Goal: Information Seeking & Learning: Learn about a topic

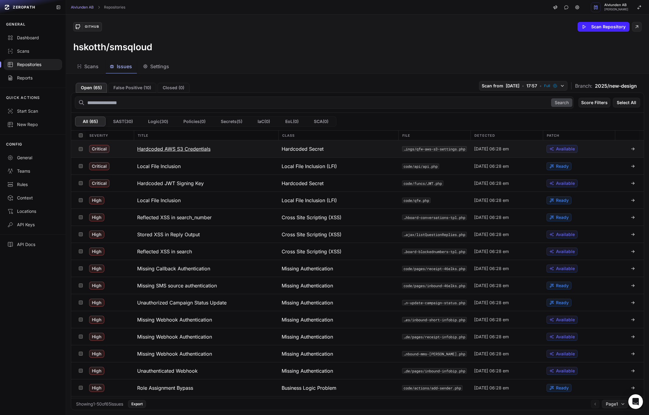
click at [197, 152] on h3 "Hardcoded AWS S3 Credentials" at bounding box center [173, 148] width 73 height 7
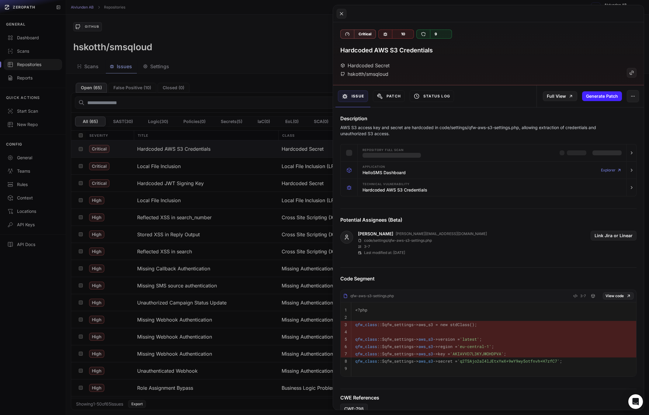
click at [256, 94] on button at bounding box center [324, 207] width 649 height 415
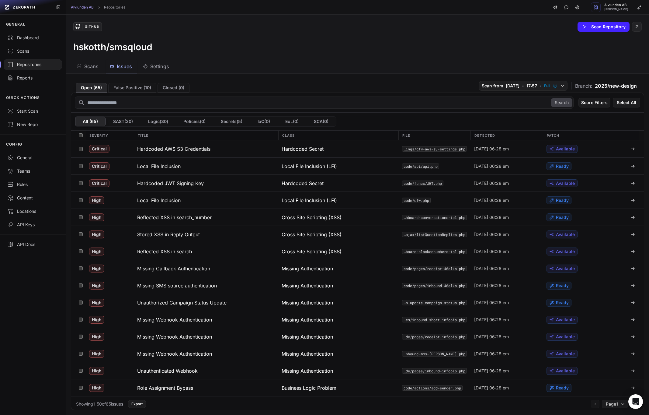
click at [28, 59] on div at bounding box center [33, 64] width 58 height 11
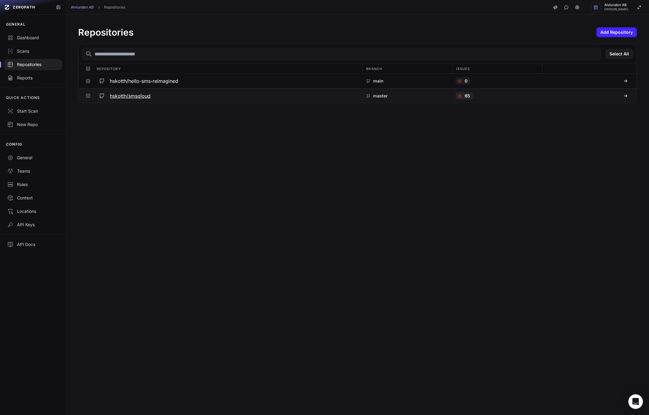
click at [126, 95] on h3 "hskotth/smsqloud" at bounding box center [130, 95] width 41 height 7
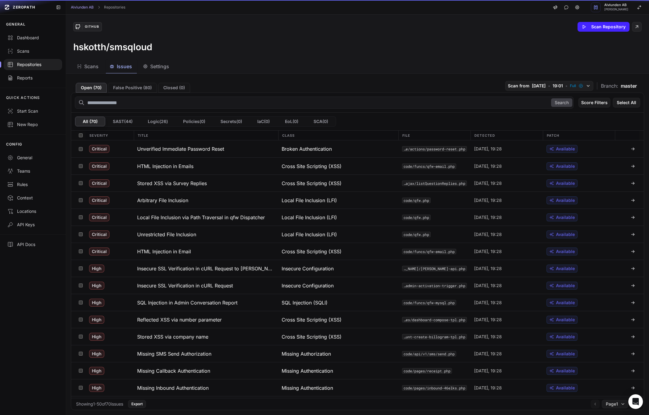
click at [122, 67] on span "Issues" at bounding box center [124, 66] width 15 height 7
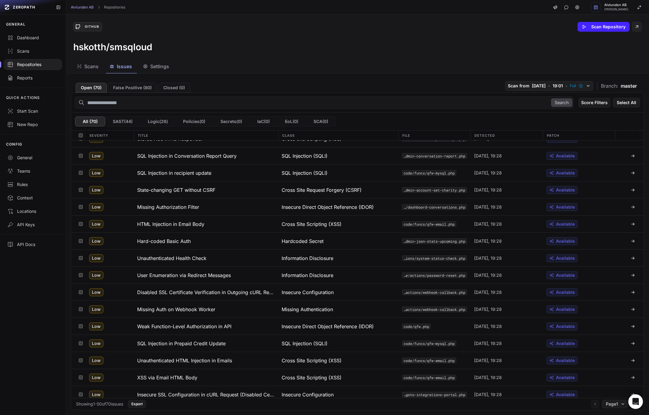
scroll to position [595, 0]
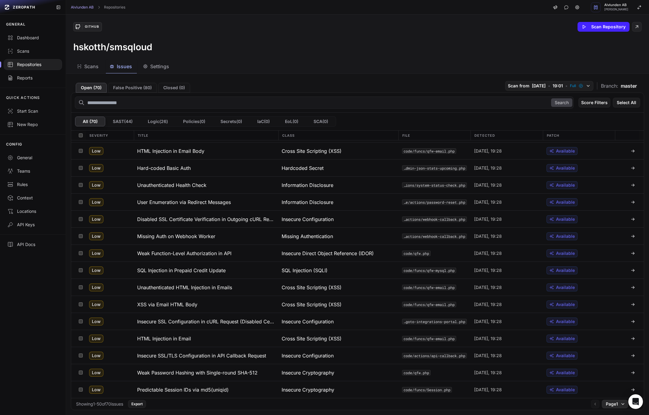
click at [619, 305] on button "Page 1" at bounding box center [615, 404] width 26 height 9
click at [612, 305] on div "Page 2" at bounding box center [615, 392] width 36 height 10
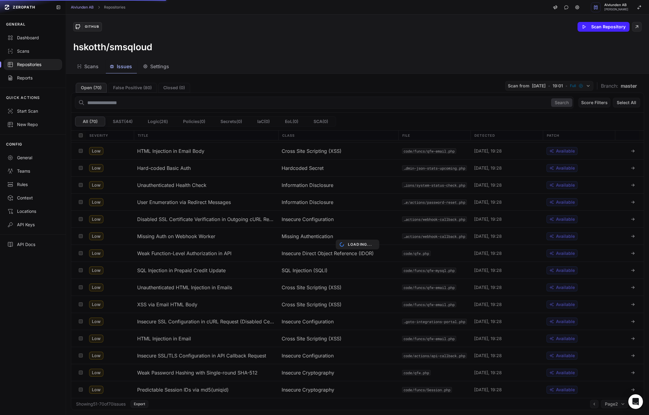
scroll to position [83, 0]
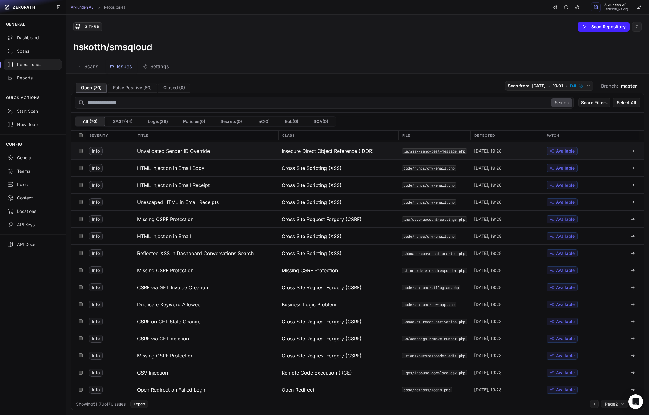
click at [187, 154] on button "Unvalidated Sender ID Override" at bounding box center [206, 150] width 145 height 17
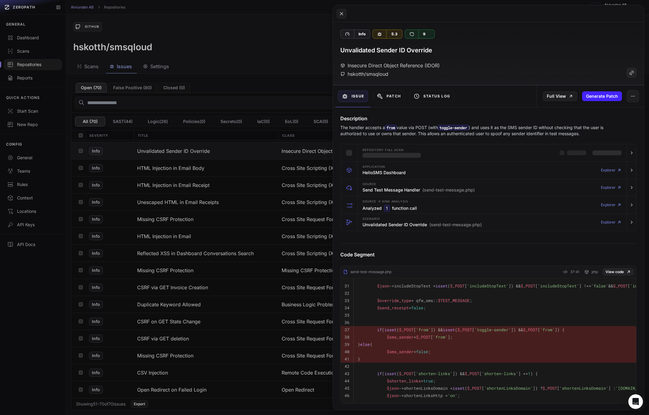
click at [417, 129] on p "The handler accepts a from value via POST (with toggle-sender ) and uses it as …" at bounding box center [476, 130] width 273 height 12
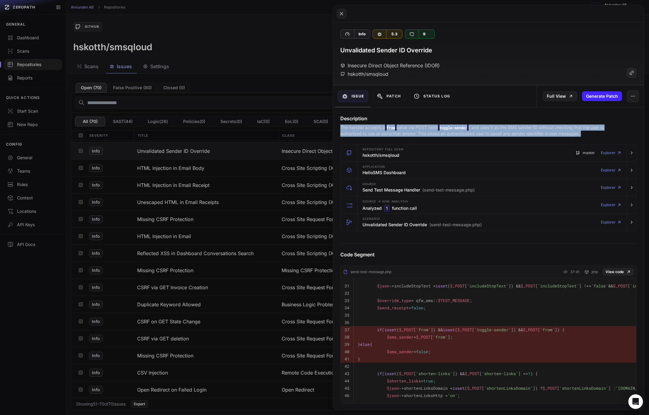
click at [417, 129] on p "The handler accepts a from value via POST (with toggle-sender ) and uses it as …" at bounding box center [476, 130] width 273 height 12
click at [416, 131] on p "The handler accepts a from value via POST (with toggle-sender ) and uses it as …" at bounding box center [476, 130] width 273 height 12
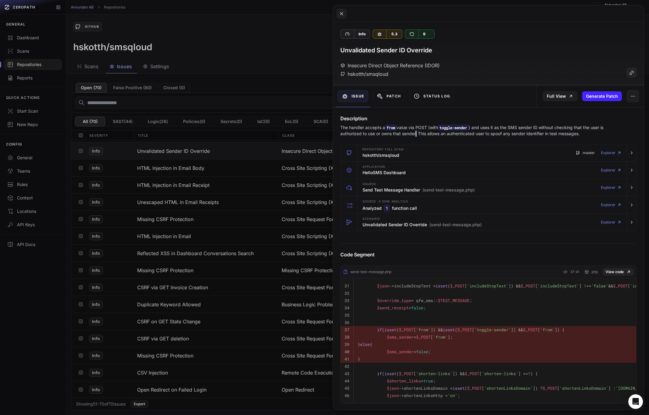
click at [416, 131] on p "The handler accepts a from value via POST (with toggle-sender ) and uses it as …" at bounding box center [476, 130] width 273 height 12
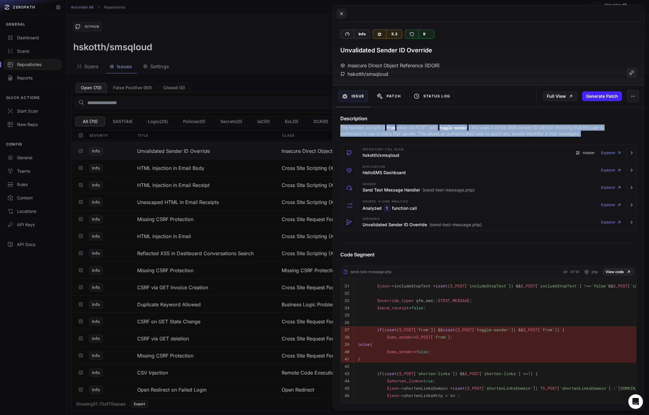
click at [416, 131] on p "The handler accepts a from value via POST (with toggle-sender ) and uses it as …" at bounding box center [476, 130] width 273 height 12
click at [419, 130] on p "The handler accepts a from value via POST (with toggle-sender ) and uses it as …" at bounding box center [476, 130] width 273 height 12
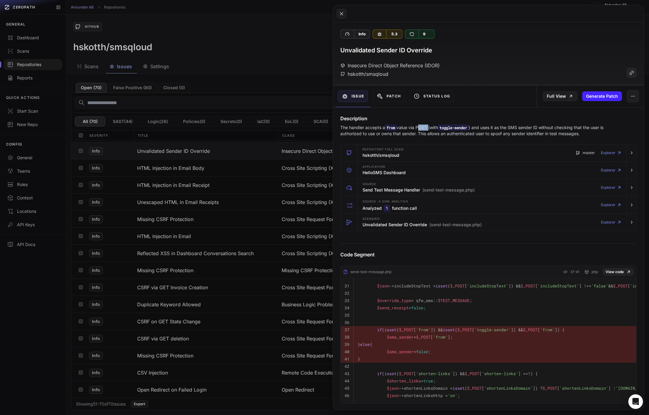
click at [419, 130] on p "The handler accepts a from value via POST (with toggle-sender ) and uses it as …" at bounding box center [476, 130] width 273 height 12
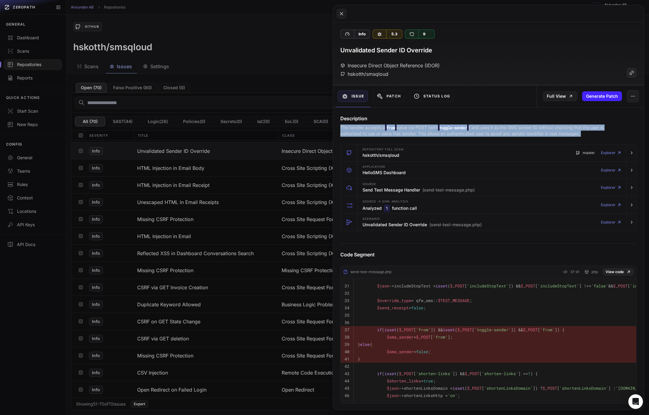
click at [419, 130] on p "The handler accepts a from value via POST (with toggle-sender ) and uses it as …" at bounding box center [476, 130] width 273 height 12
click at [421, 130] on p "The handler accepts a from value via POST (with toggle-sender ) and uses it as …" at bounding box center [476, 130] width 273 height 12
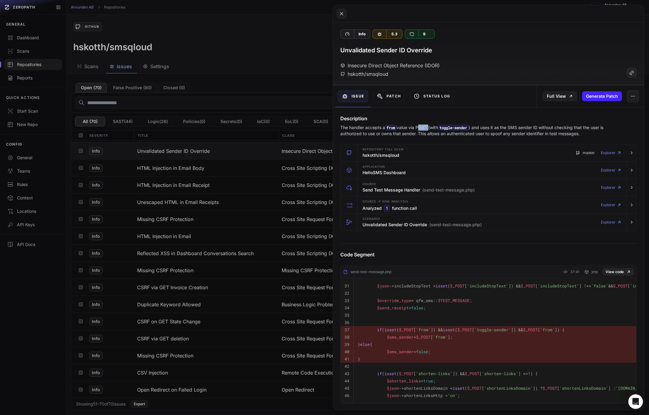
click at [421, 130] on p "The handler accepts a from value via POST (with toggle-sender ) and uses it as …" at bounding box center [476, 130] width 273 height 12
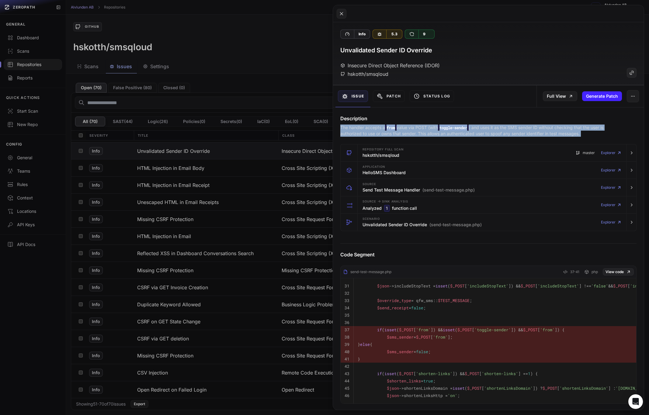
click at [421, 130] on p "The handler accepts a from value via POST (with toggle-sender ) and uses it as …" at bounding box center [476, 130] width 273 height 12
click at [418, 130] on p "The handler accepts a from value via POST (with toggle-sender ) and uses it as …" at bounding box center [476, 130] width 273 height 12
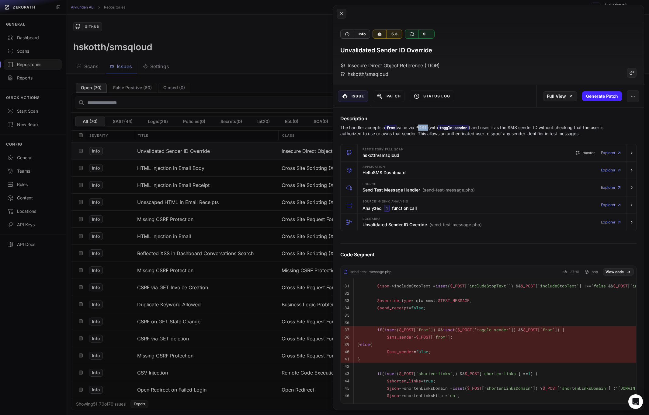
click at [418, 130] on p "The handler accepts a from value via POST (with toggle-sender ) and uses it as …" at bounding box center [476, 130] width 273 height 12
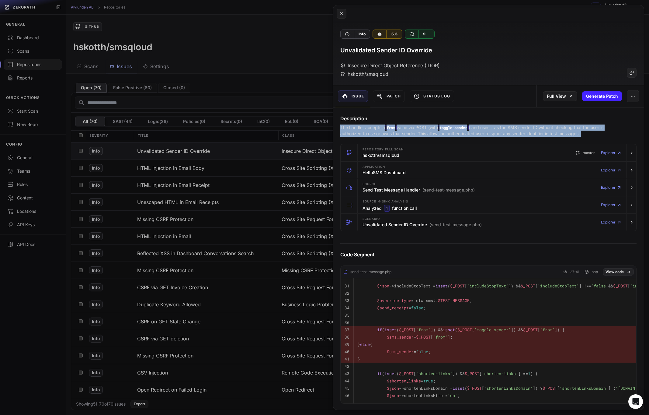
click at [418, 130] on p "The handler accepts a from value via POST (with toggle-sender ) and uses it as …" at bounding box center [476, 130] width 273 height 12
click at [413, 130] on p "The handler accepts a from value via POST (with toggle-sender ) and uses it as …" at bounding box center [476, 130] width 273 height 12
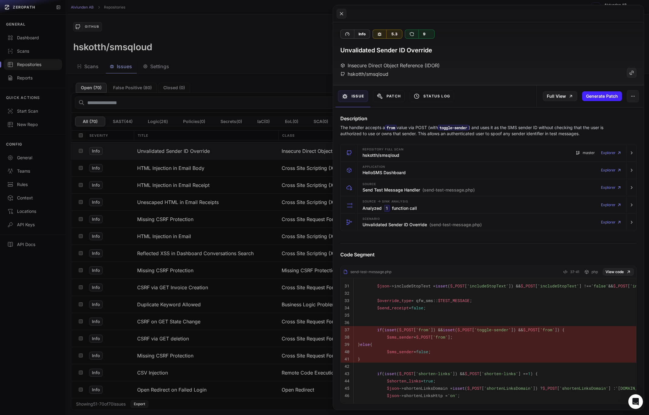
click at [263, 88] on button at bounding box center [324, 207] width 649 height 415
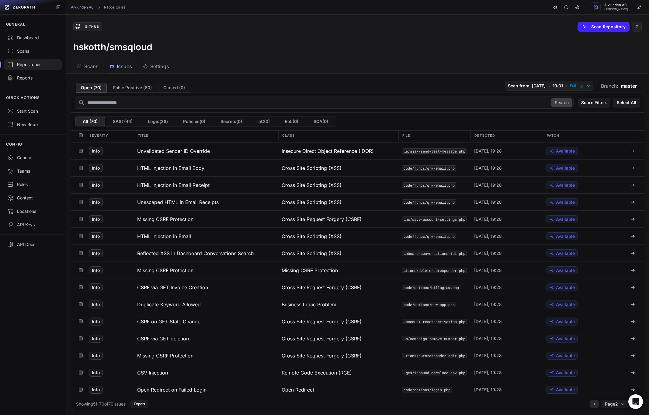
click at [593, 305] on icon at bounding box center [594, 403] width 4 height 5
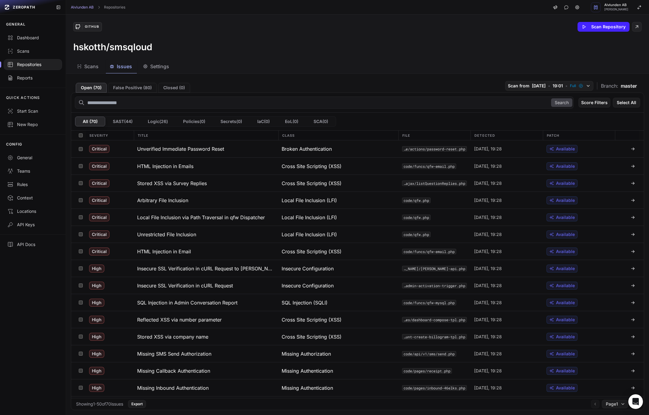
click at [24, 69] on div at bounding box center [33, 64] width 58 height 11
click at [26, 54] on div "Scans" at bounding box center [32, 51] width 51 height 6
click at [176, 148] on h3 "Unverified Immediate Password Reset" at bounding box center [180, 148] width 87 height 7
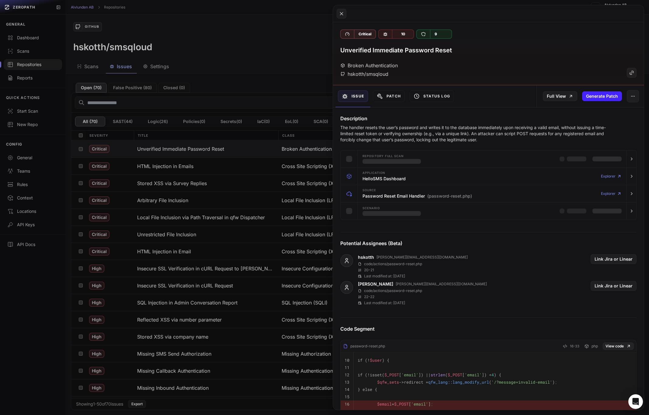
click at [402, 130] on p "The handler resets the user’s password and writes it to the database immediatel…" at bounding box center [476, 133] width 273 height 18
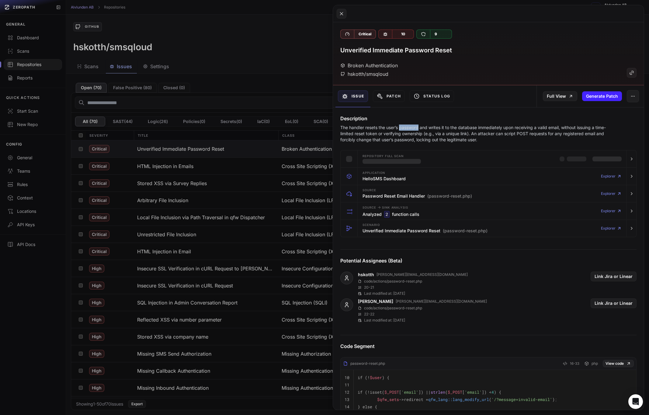
click at [402, 130] on p "The handler resets the user’s password and writes it to the database immediatel…" at bounding box center [476, 133] width 273 height 18
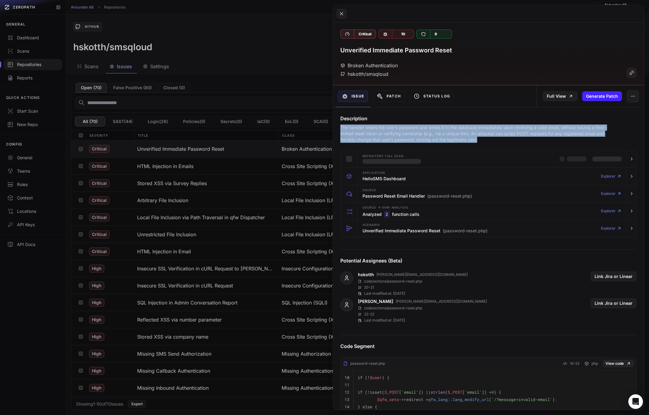
click at [402, 130] on p "The handler resets the user’s password and writes it to the database immediatel…" at bounding box center [476, 133] width 273 height 18
click at [384, 129] on p "The handler resets the user’s password and writes it to the database immediatel…" at bounding box center [476, 133] width 273 height 18
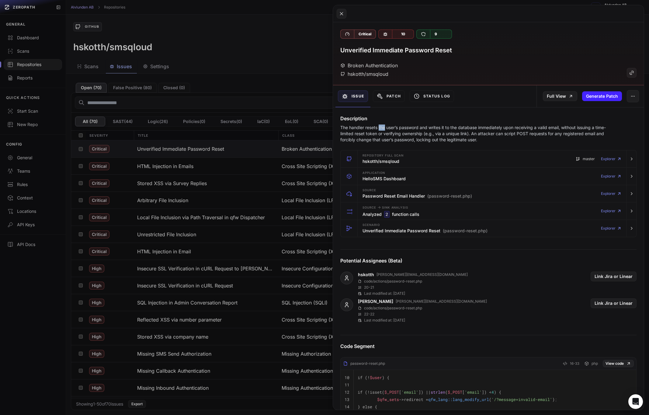
click at [384, 129] on p "The handler resets the user’s password and writes it to the database immediatel…" at bounding box center [476, 133] width 273 height 18
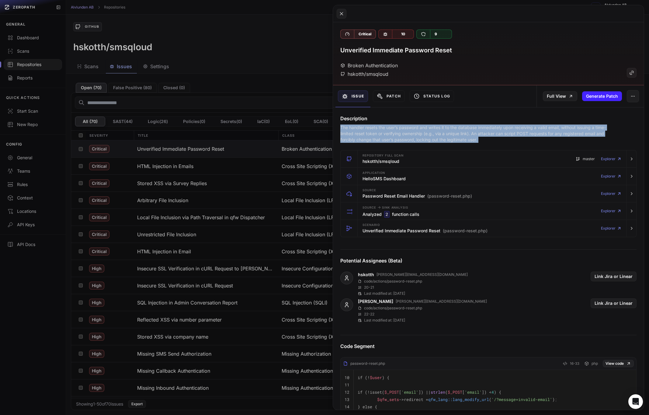
click at [384, 129] on p "The handler resets the user’s password and writes it to the database immediatel…" at bounding box center [476, 133] width 273 height 18
click at [399, 129] on p "The handler resets the user’s password and writes it to the database immediatel…" at bounding box center [476, 133] width 273 height 18
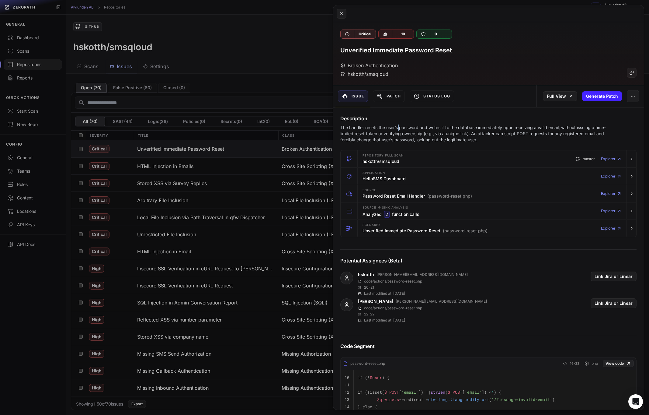
click at [399, 129] on p "The handler resets the user’s password and writes it to the database immediatel…" at bounding box center [476, 133] width 273 height 18
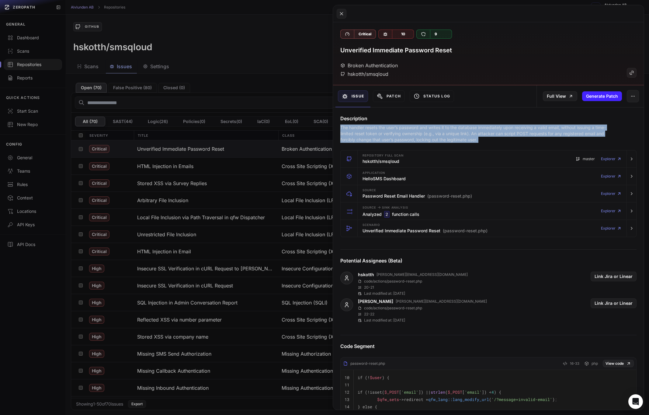
click at [399, 129] on p "The handler resets the user’s password and writes it to the database immediatel…" at bounding box center [476, 133] width 273 height 18
click at [410, 131] on p "The handler resets the user’s password and writes it to the database immediatel…" at bounding box center [476, 133] width 273 height 18
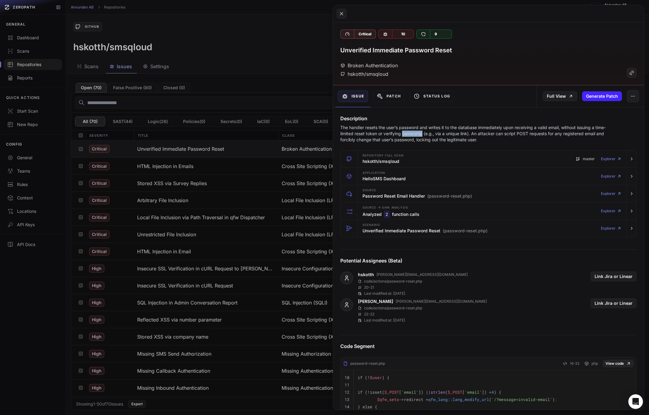
click at [410, 131] on p "The handler resets the user’s password and writes it to the database immediatel…" at bounding box center [476, 133] width 273 height 18
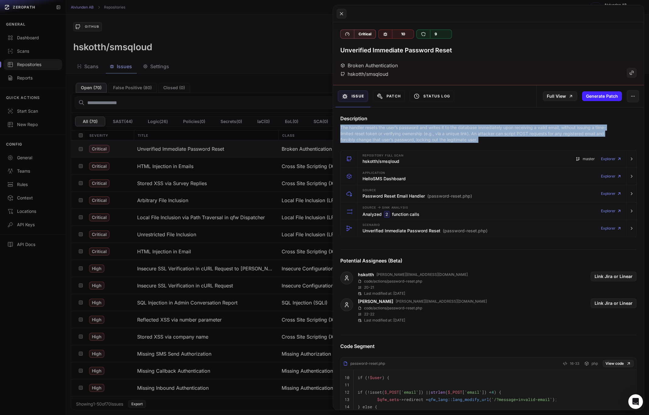
click at [410, 131] on p "The handler resets the user’s password and writes it to the database immediatel…" at bounding box center [476, 133] width 273 height 18
click at [379, 130] on p "The handler resets the user’s password and writes it to the database immediatel…" at bounding box center [476, 133] width 273 height 18
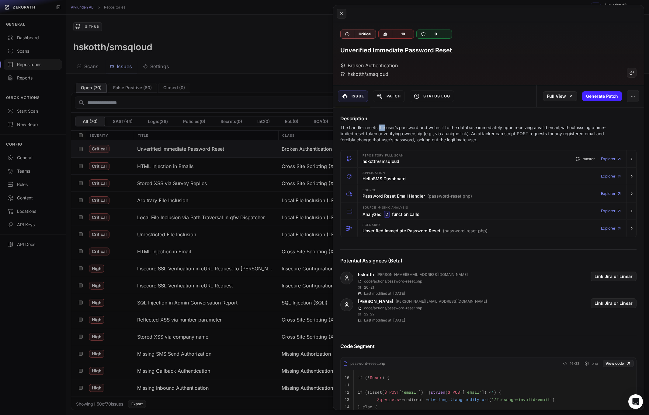
click at [379, 130] on p "The handler resets the user’s password and writes it to the database immediatel…" at bounding box center [476, 133] width 273 height 18
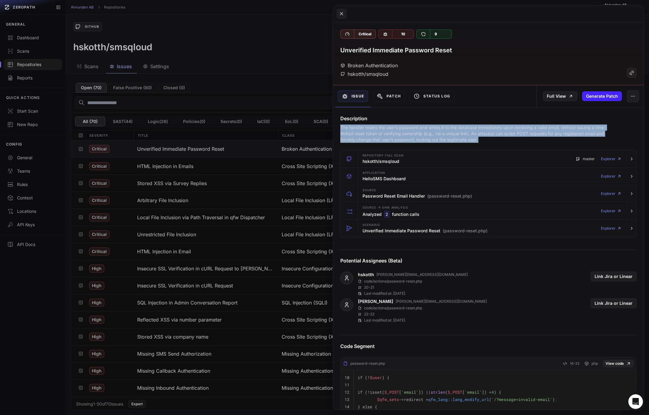
click at [379, 130] on p "The handler resets the user’s password and writes it to the database immediatel…" at bounding box center [476, 133] width 273 height 18
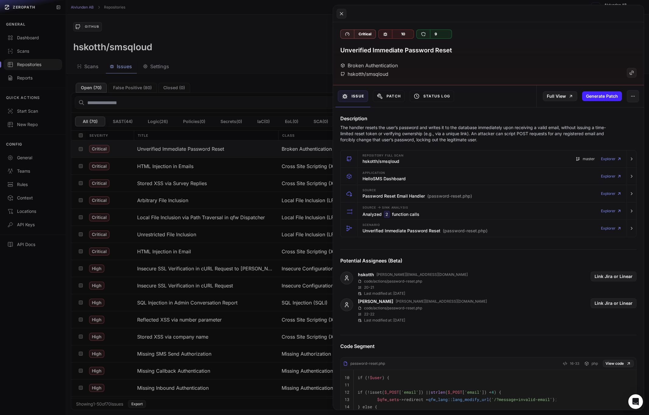
click at [372, 129] on p "The handler resets the user’s password and writes it to the database immediatel…" at bounding box center [476, 133] width 273 height 18
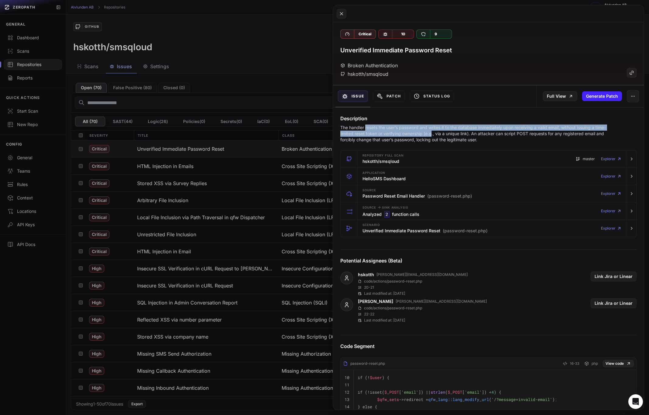
drag, startPoint x: 366, startPoint y: 128, endPoint x: 432, endPoint y: 136, distance: 66.2
click at [432, 136] on p "The handler resets the user’s password and writes it to the database immediatel…" at bounding box center [476, 133] width 273 height 18
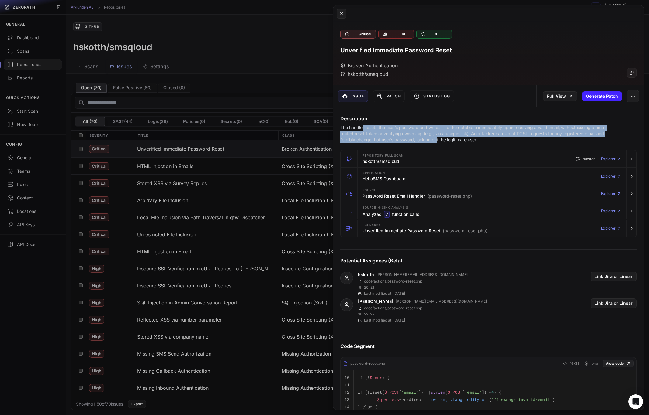
drag, startPoint x: 438, startPoint y: 137, endPoint x: 363, endPoint y: 127, distance: 75.1
click at [363, 127] on p "The handler resets the user’s password and writes it to the database immediatel…" at bounding box center [476, 133] width 273 height 18
drag, startPoint x: 357, startPoint y: 127, endPoint x: 440, endPoint y: 139, distance: 84.0
click at [440, 139] on p "The handler resets the user’s password and writes it to the database immediatel…" at bounding box center [476, 133] width 273 height 18
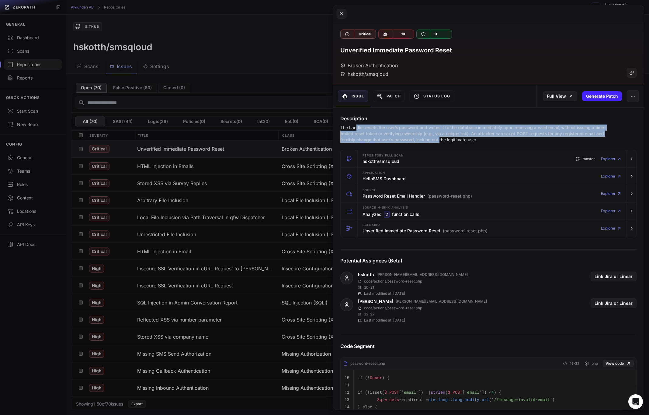
click at [440, 139] on p "The handler resets the user’s password and writes it to the database immediatel…" at bounding box center [476, 133] width 273 height 18
drag, startPoint x: 443, startPoint y: 139, endPoint x: 373, endPoint y: 131, distance: 69.8
click at [373, 131] on p "The handler resets the user’s password and writes it to the database immediatel…" at bounding box center [476, 133] width 273 height 18
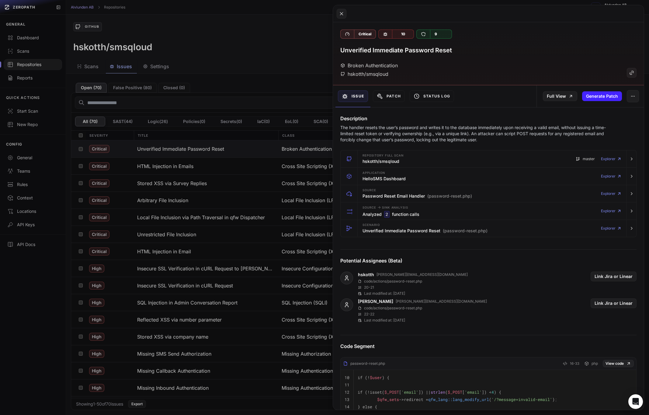
drag, startPoint x: 373, startPoint y: 131, endPoint x: 356, endPoint y: 129, distance: 17.8
click at [373, 131] on p "The handler resets the user’s password and writes it to the database immediatel…" at bounding box center [476, 133] width 273 height 18
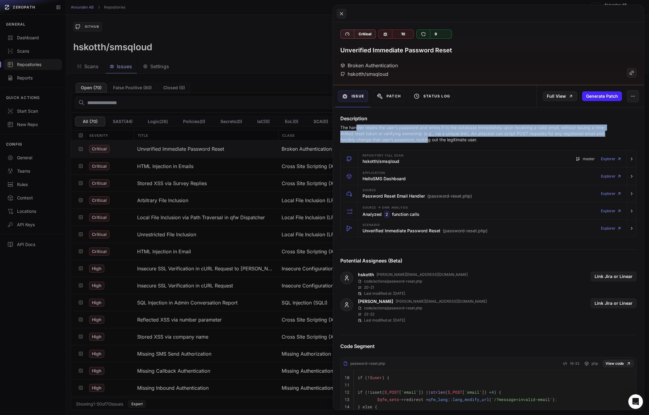
drag, startPoint x: 356, startPoint y: 129, endPoint x: 429, endPoint y: 139, distance: 73.8
click at [429, 139] on p "The handler resets the user’s password and writes it to the database immediatel…" at bounding box center [476, 133] width 273 height 18
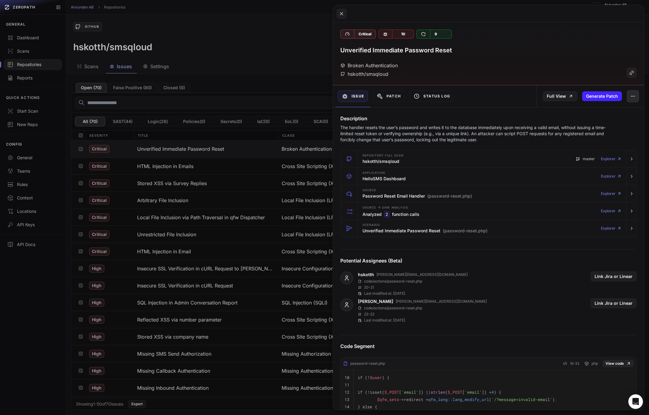
click at [637, 97] on button "button" at bounding box center [633, 96] width 12 height 12
click at [584, 66] on div "Broken Authentication hskotth/smsqloud" at bounding box center [488, 70] width 296 height 16
click at [270, 61] on button at bounding box center [324, 207] width 649 height 415
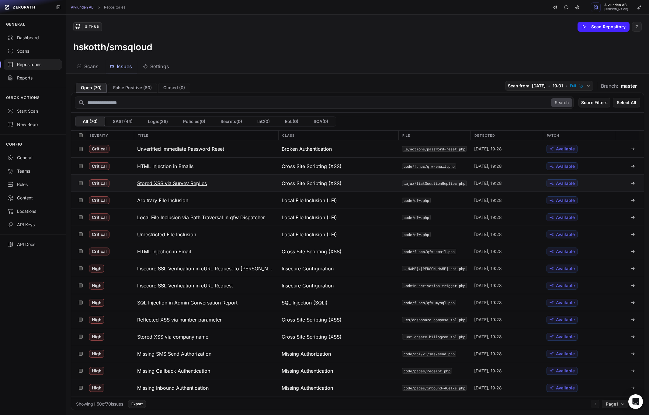
click at [174, 180] on h3 "Stored XSS via Survey Replies" at bounding box center [172, 183] width 70 height 7
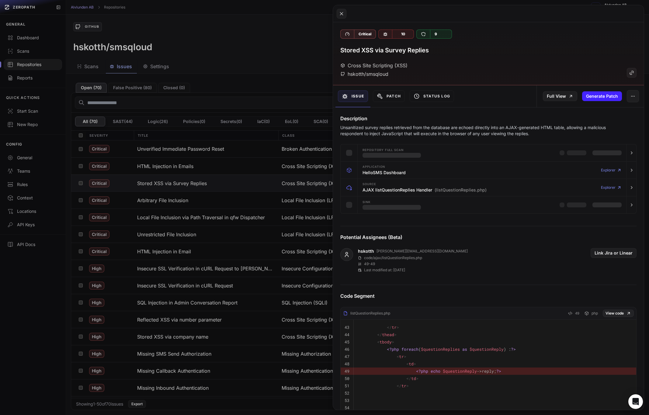
click at [246, 173] on button at bounding box center [324, 207] width 649 height 415
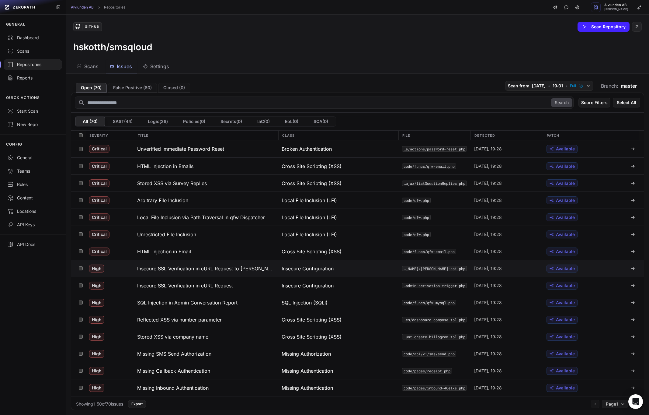
click at [198, 271] on h3 "Insecure SSL Verification in cURL Request to [PERSON_NAME] API" at bounding box center [205, 268] width 137 height 7
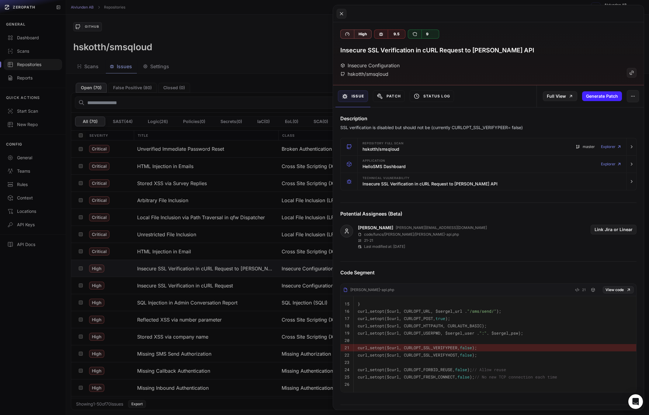
click at [197, 267] on button at bounding box center [324, 207] width 649 height 415
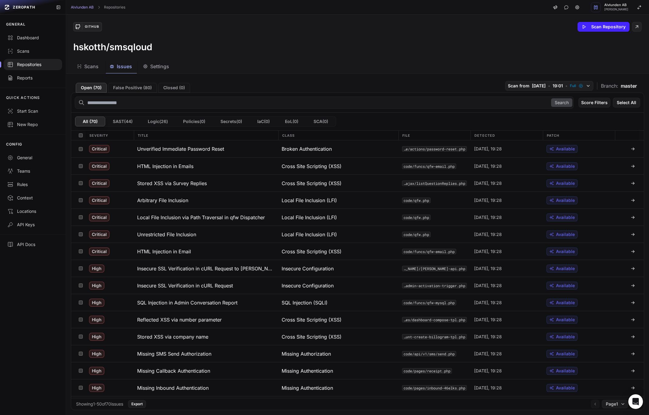
click at [125, 105] on input "text" at bounding box center [324, 102] width 499 height 12
type input "******"
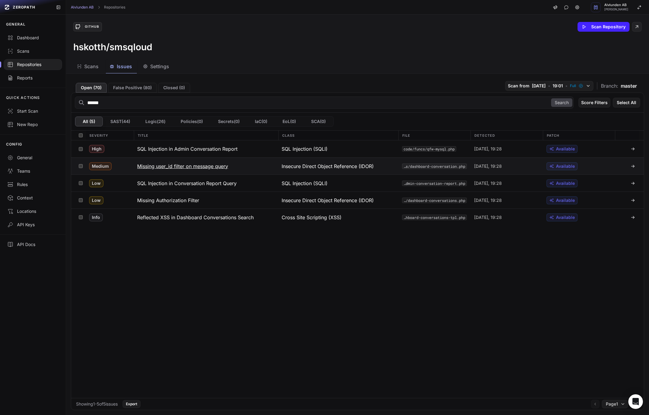
click at [201, 167] on h3 "Missing user_id filter on message query" at bounding box center [182, 165] width 91 height 7
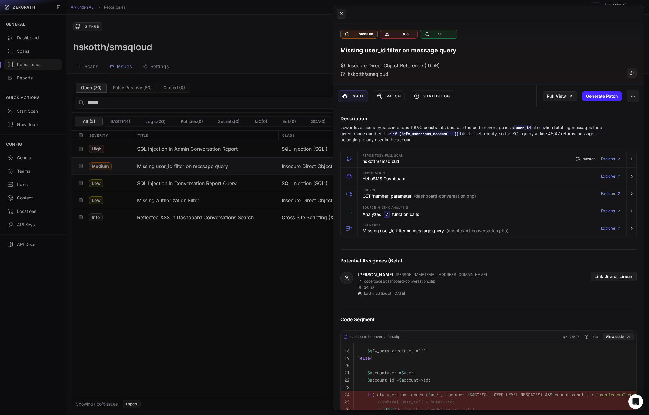
click at [282, 274] on button at bounding box center [324, 207] width 649 height 415
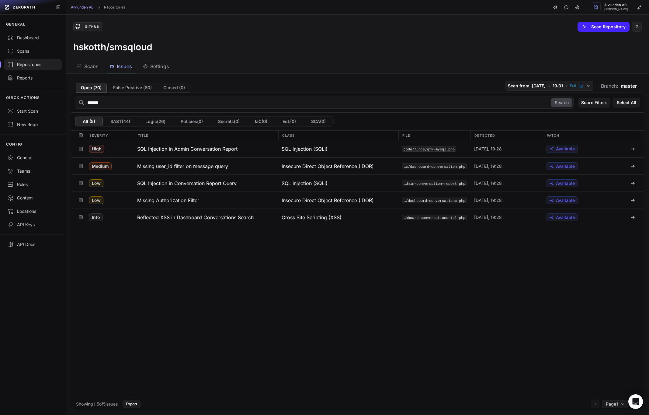
click at [108, 100] on input "******" at bounding box center [324, 102] width 499 height 12
click at [275, 261] on div "High SQL Injection in Admin Conversation Report SQL Injection (SQLI) code/funcs…" at bounding box center [357, 268] width 573 height 257
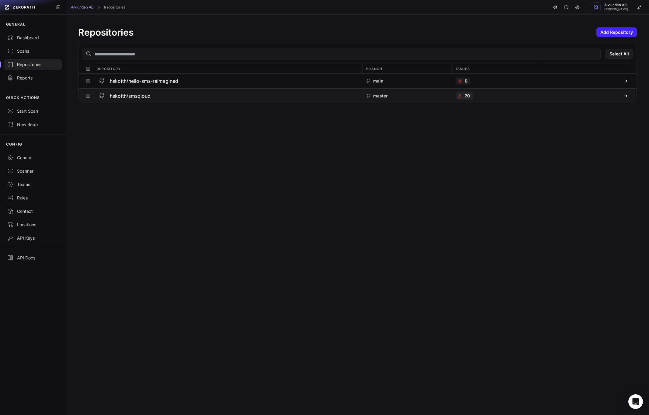
click at [127, 92] on h3 "hskotth/smsqloud" at bounding box center [130, 95] width 41 height 7
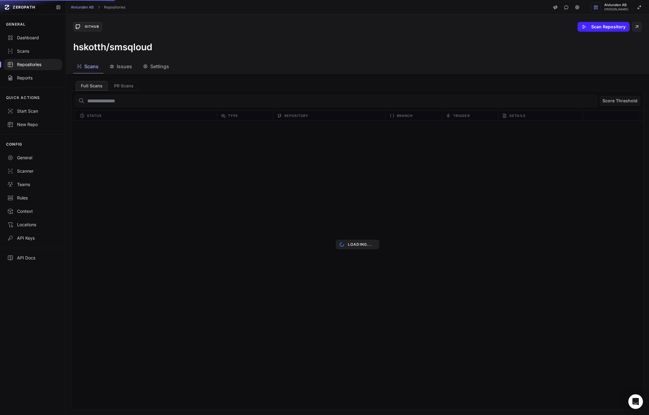
click at [96, 87] on div "Loading..." at bounding box center [357, 244] width 583 height 341
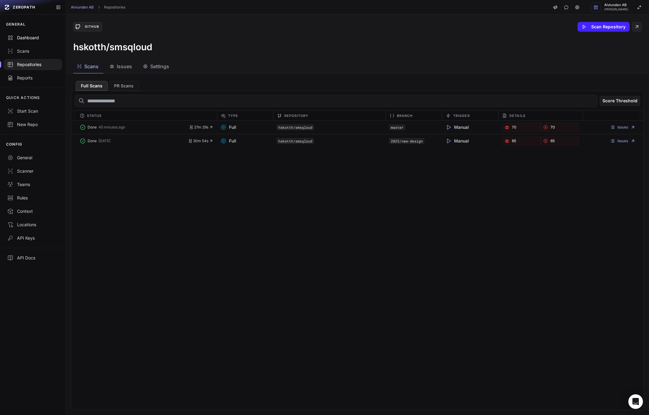
click at [29, 37] on div "Dashboard" at bounding box center [32, 38] width 51 height 6
click at [123, 67] on span "Issues" at bounding box center [124, 66] width 15 height 7
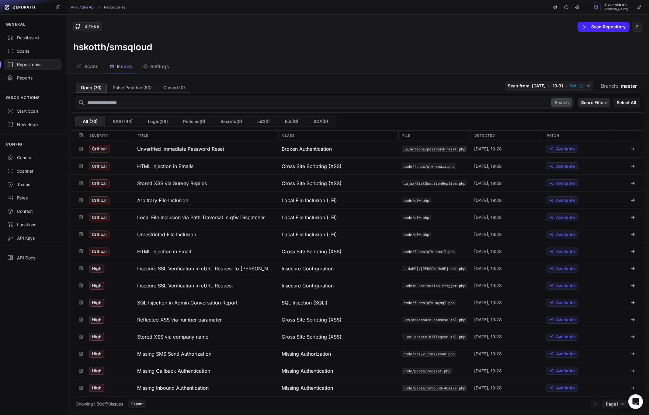
click at [588, 102] on button "Score Filters" at bounding box center [595, 103] width 32 height 10
click at [443, 85] on div "Open ( 70 ) False Positive ( 80 ) Closed ( 0 ) Scan from 2025-08-17 • 19:01 • F…" at bounding box center [358, 86] width 574 height 14
click at [166, 65] on span "Settings" at bounding box center [159, 66] width 19 height 7
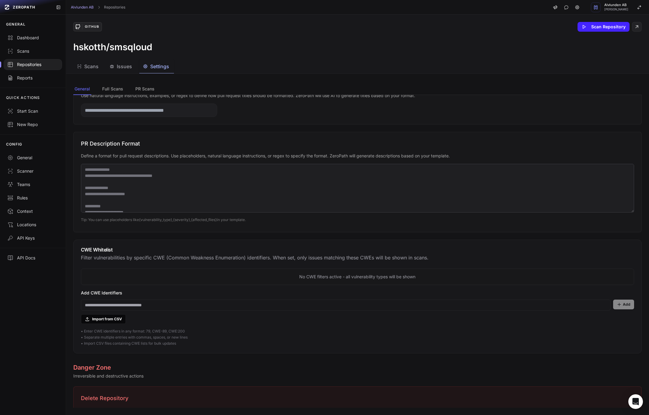
scroll to position [348, 0]
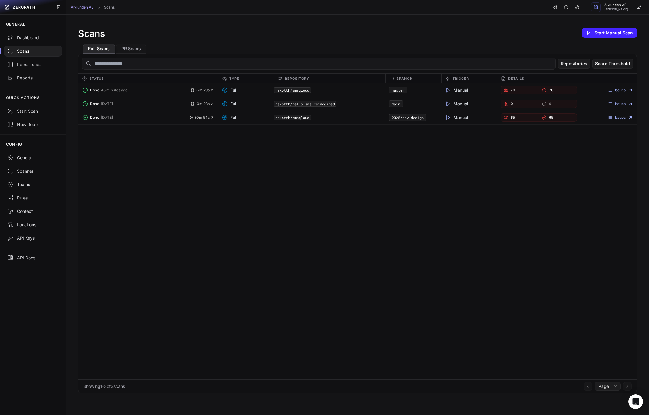
click at [518, 116] on link "65" at bounding box center [520, 117] width 38 height 9
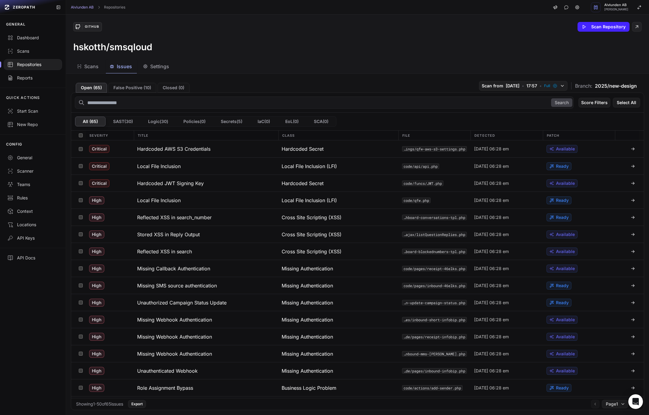
click at [132, 104] on input "text" at bounding box center [324, 102] width 499 height 12
type input "******"
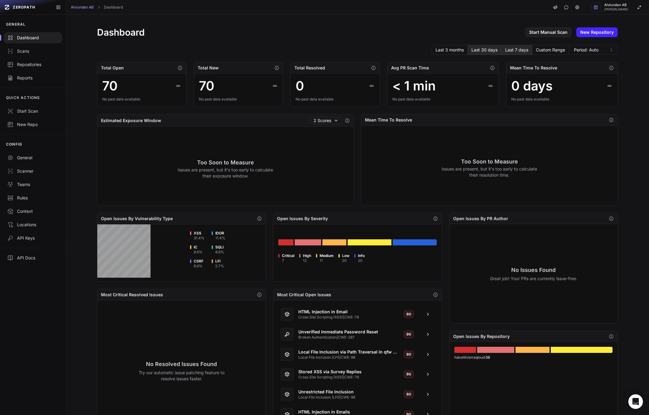
click at [529, 54] on button "Last 7 days" at bounding box center [517, 50] width 31 height 10
click at [490, 51] on button "Last 30 days" at bounding box center [485, 50] width 34 height 10
click at [296, 43] on div "Dashboard Start Manual Scan New Repository Last 3 months Last 30 days Last 7 da…" at bounding box center [357, 234] width 545 height 438
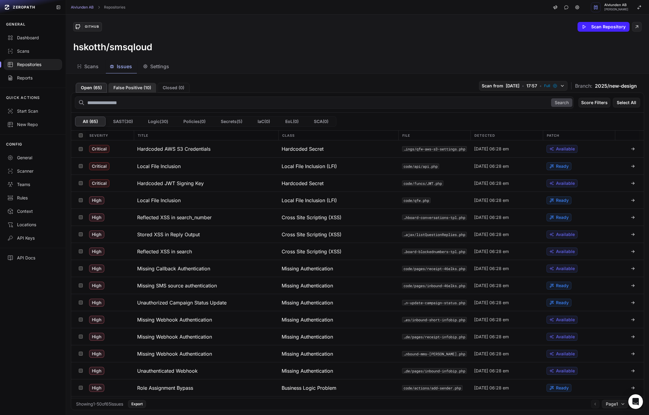
click at [145, 86] on button "False Positive ( 10 )" at bounding box center [132, 88] width 48 height 10
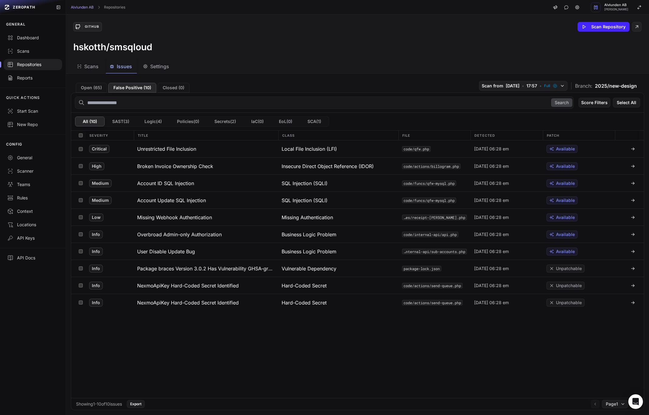
click at [88, 91] on button "Open ( 65 )" at bounding box center [91, 88] width 31 height 10
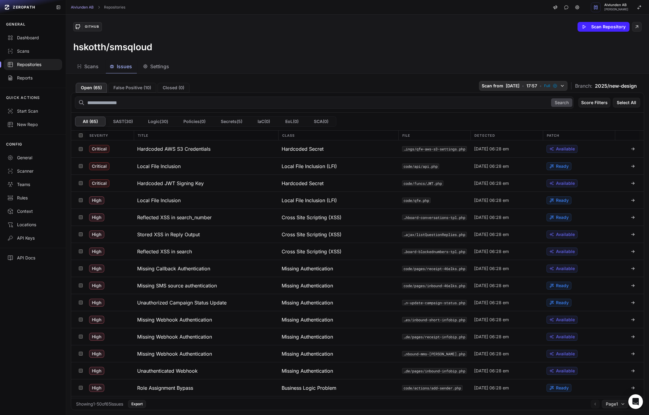
click at [506, 87] on span "[DATE]" at bounding box center [513, 86] width 14 height 6
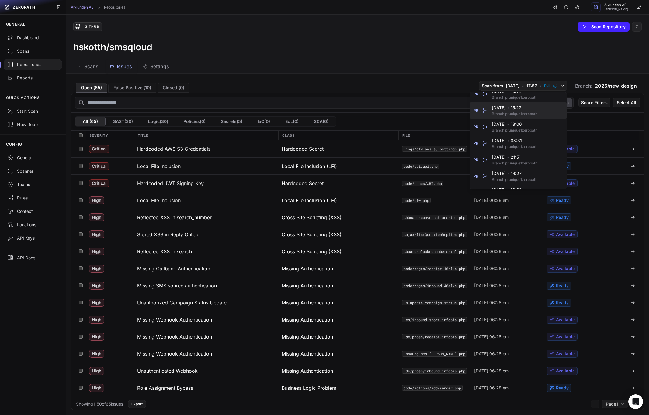
scroll to position [100, 0]
click at [360, 60] on div "Scans Issues Settings" at bounding box center [350, 67] width 569 height 14
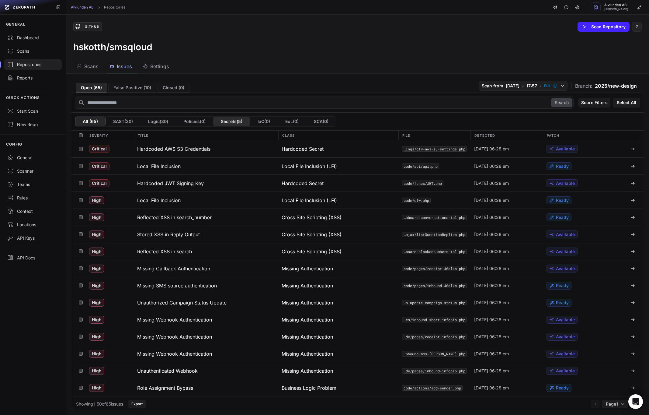
click at [233, 118] on button "Secrets ( 5 )" at bounding box center [231, 122] width 37 height 10
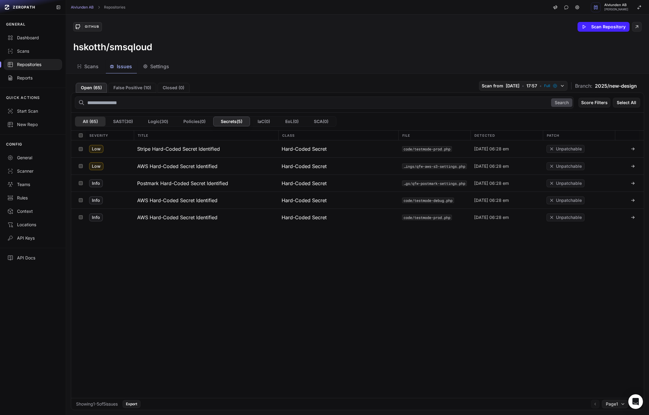
click at [86, 119] on button "All ( 65 )" at bounding box center [90, 122] width 30 height 10
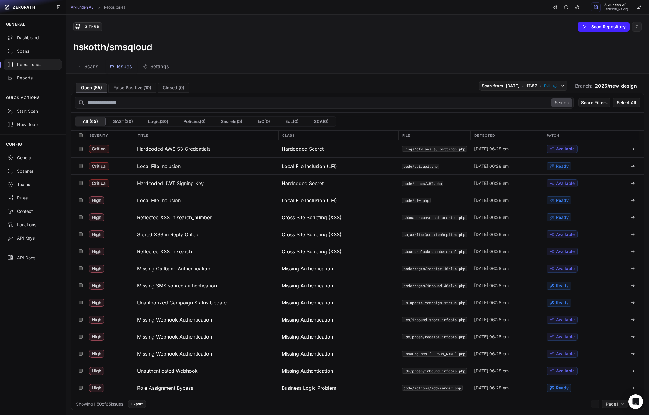
click at [162, 67] on span "Settings" at bounding box center [159, 66] width 19 height 7
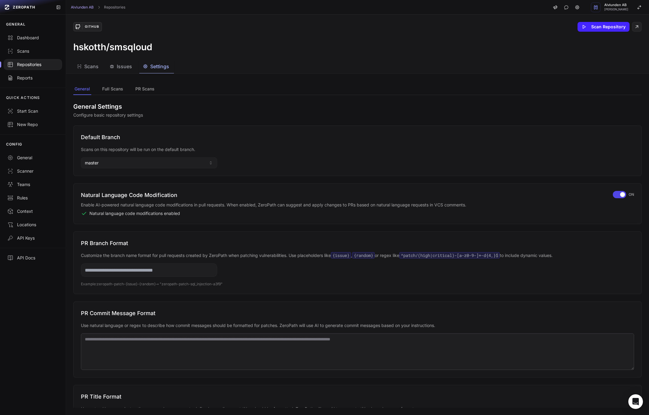
click at [119, 67] on span "Issues" at bounding box center [124, 66] width 15 height 7
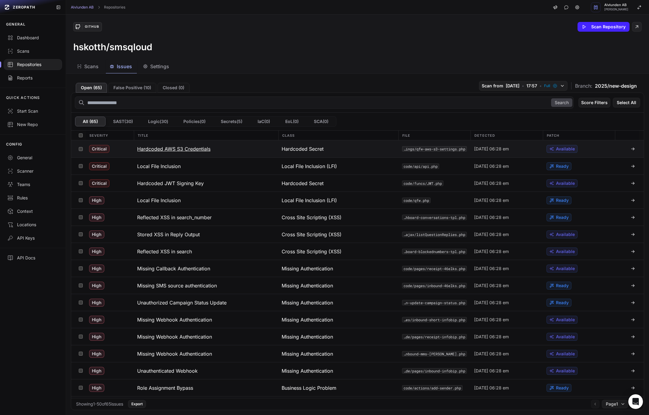
click at [167, 151] on h3 "Hardcoded AWS S3 Credentials" at bounding box center [173, 148] width 73 height 7
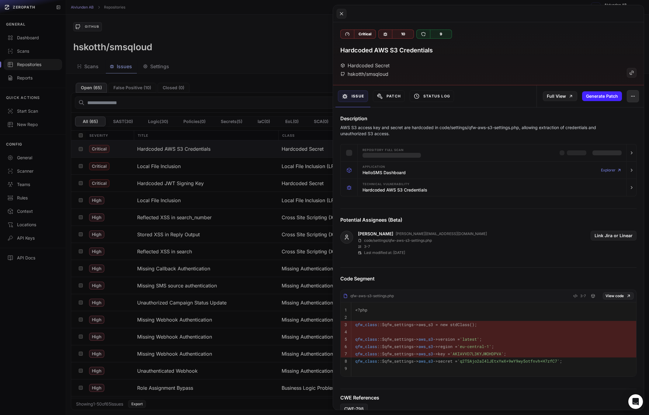
click at [635, 96] on icon "button" at bounding box center [634, 96] width 0 height 0
click at [247, 70] on button at bounding box center [324, 207] width 649 height 415
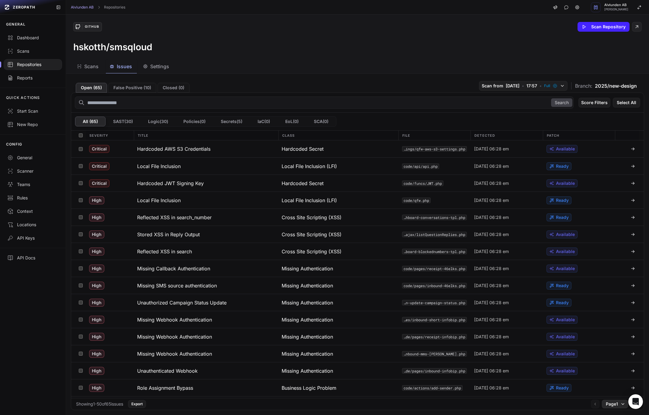
click at [614, 403] on span "Page 1" at bounding box center [612, 404] width 12 height 6
click at [613, 396] on div "Page 2" at bounding box center [615, 392] width 36 height 10
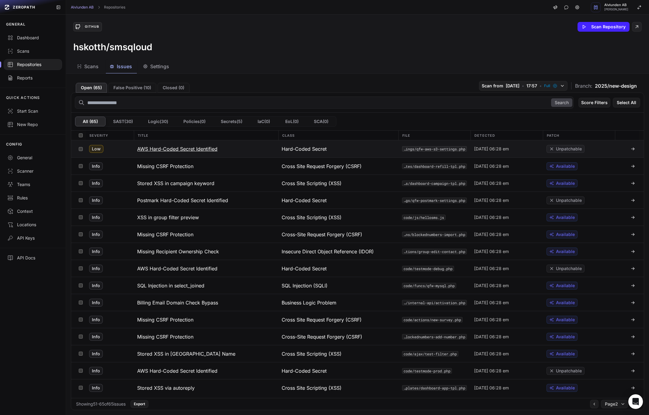
click at [190, 145] on h3 "AWS Hard-Coded Secret Identified" at bounding box center [177, 148] width 80 height 7
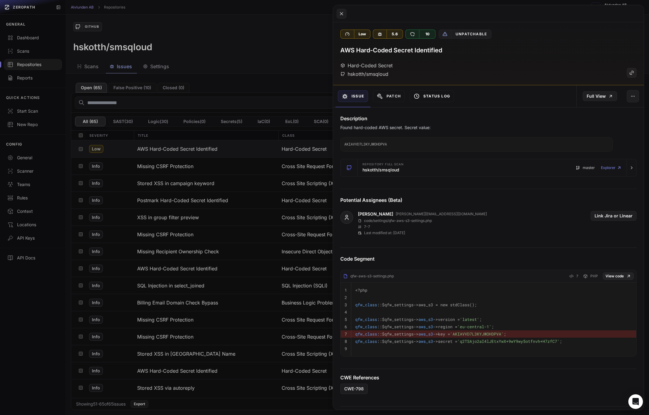
click at [440, 97] on button "Status Log" at bounding box center [432, 96] width 44 height 12
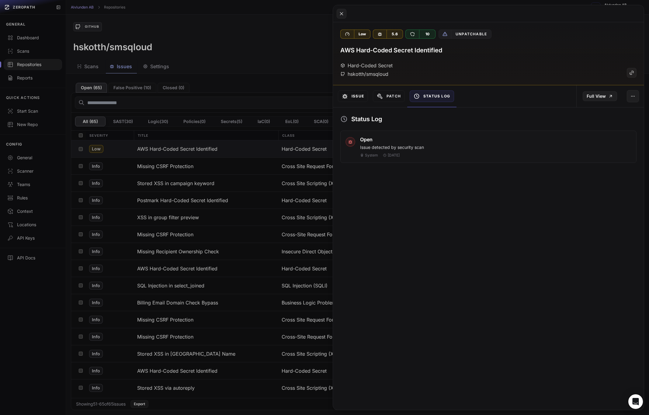
click at [348, 98] on button "Issue" at bounding box center [353, 96] width 30 height 12
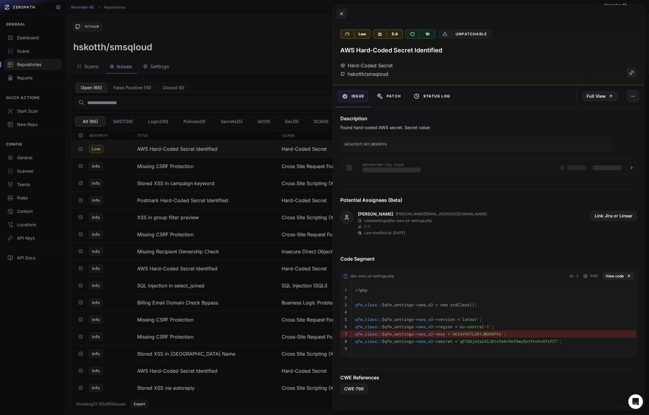
click at [427, 96] on button "Status Log" at bounding box center [432, 96] width 44 height 12
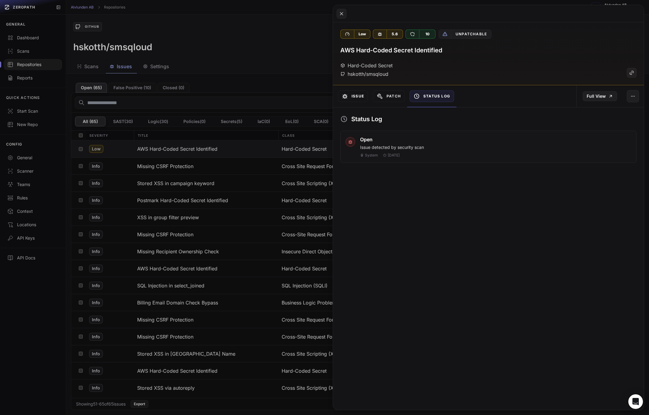
click at [351, 98] on button "Issue" at bounding box center [353, 96] width 30 height 12
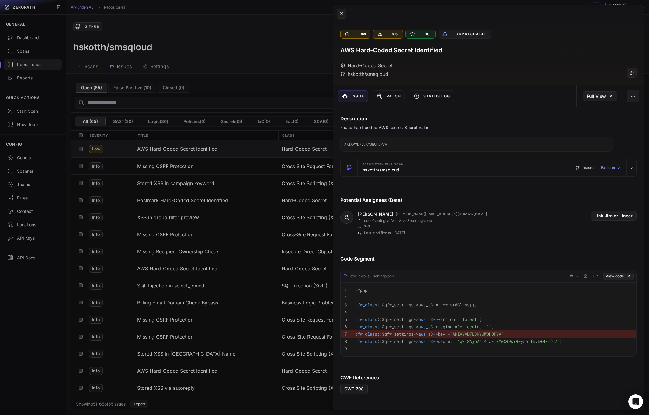
click at [298, 181] on button at bounding box center [324, 207] width 649 height 415
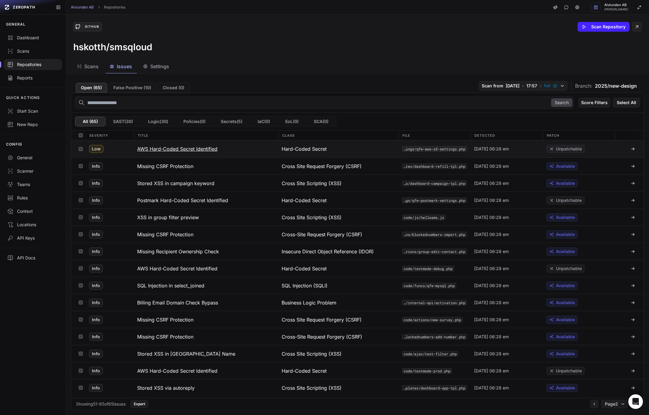
click at [203, 150] on h3 "AWS Hard-Coded Secret Identified" at bounding box center [177, 148] width 80 height 7
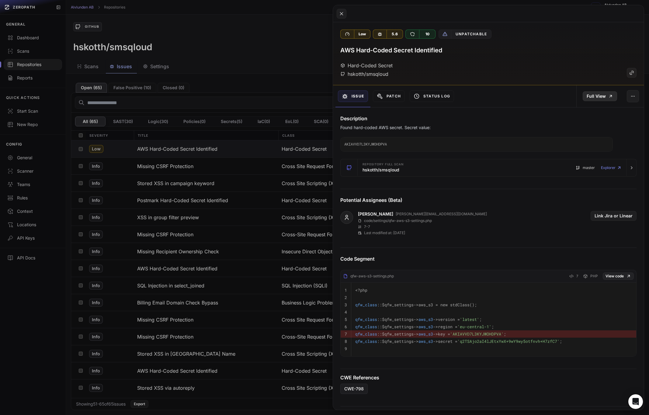
click at [593, 93] on link "Full View" at bounding box center [600, 96] width 34 height 10
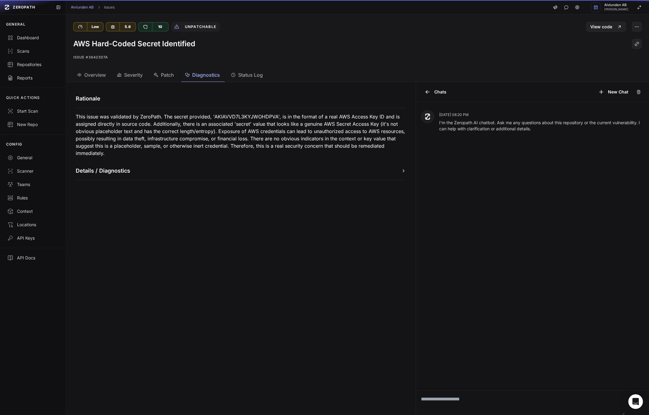
click at [200, 73] on span "Diagnostics" at bounding box center [206, 74] width 28 height 7
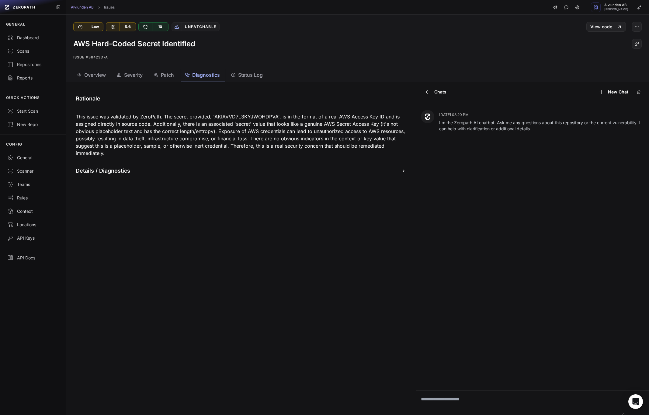
click at [262, 77] on span "Status Log" at bounding box center [250, 74] width 25 height 7
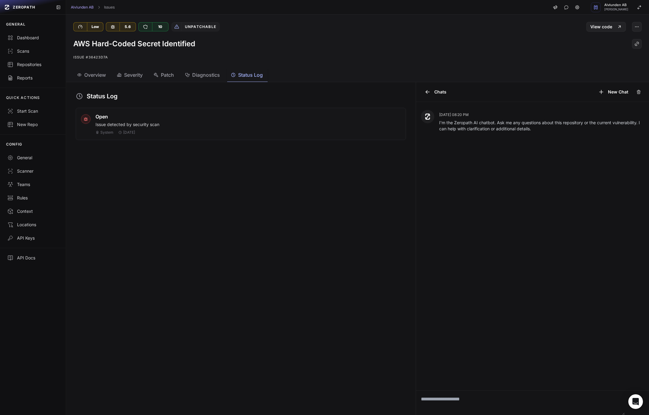
click at [138, 77] on span "Severity" at bounding box center [133, 74] width 19 height 7
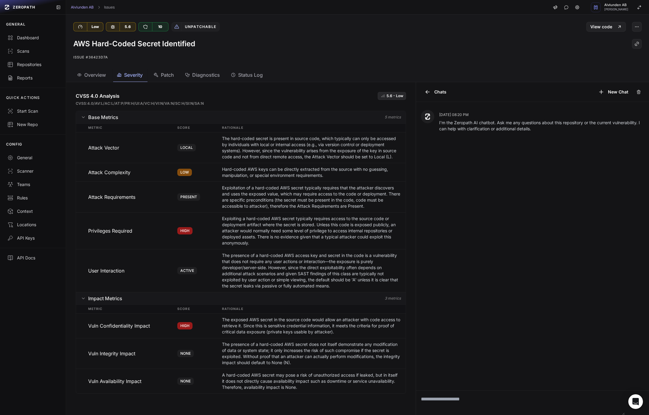
click at [227, 75] on button "Patch" at bounding box center [247, 75] width 40 height 14
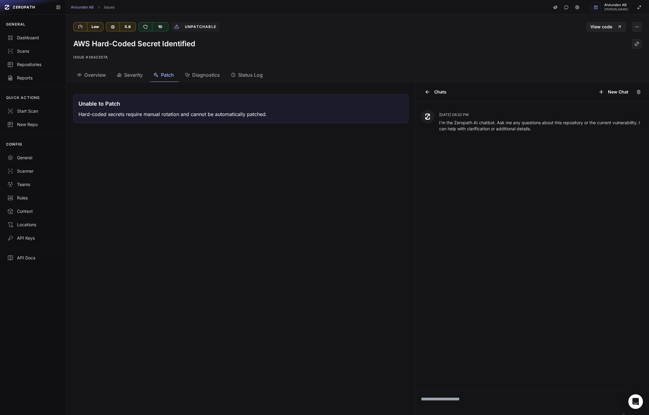
click at [203, 73] on span "Diagnostics" at bounding box center [206, 74] width 28 height 7
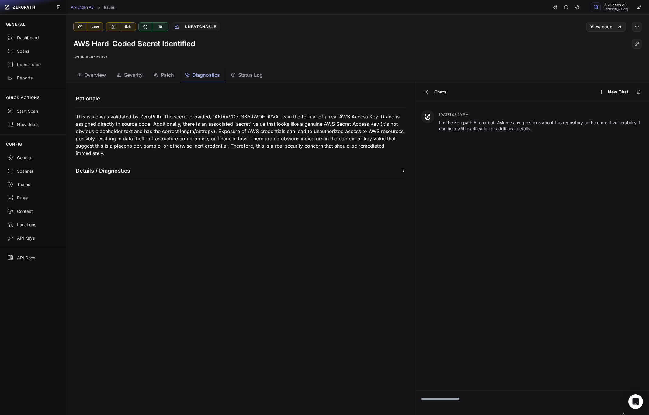
click at [102, 73] on span "Overview" at bounding box center [95, 74] width 22 height 7
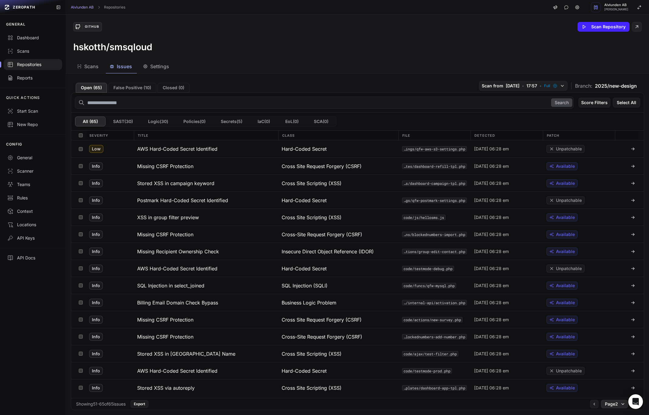
click at [622, 406] on button "Page 2" at bounding box center [614, 404] width 27 height 9
click at [612, 382] on div "Page 1" at bounding box center [614, 382] width 36 height 10
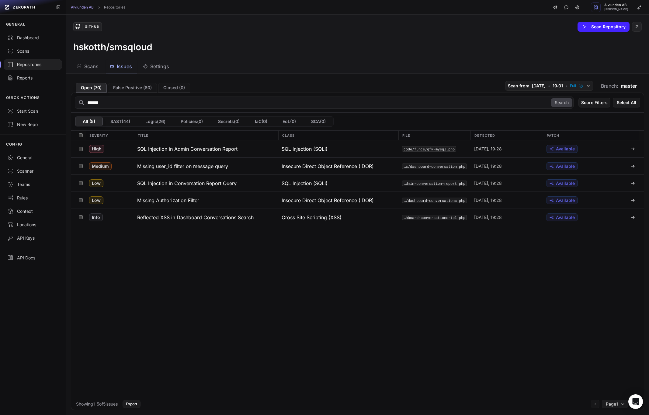
click at [112, 104] on input "******" at bounding box center [324, 102] width 499 height 12
click at [366, 332] on div "High SQL Injection in Admin Conversation Report SQL Injection (SQLI) code/funcs…" at bounding box center [357, 268] width 573 height 257
click at [563, 102] on button "Search" at bounding box center [561, 102] width 21 height 9
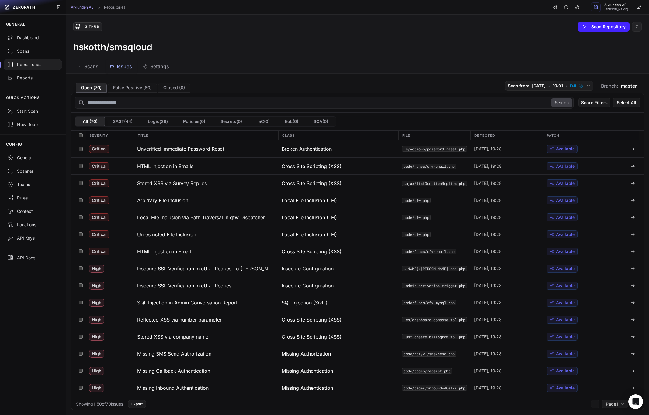
click at [205, 101] on input "text" at bounding box center [324, 102] width 499 height 12
type input "***"
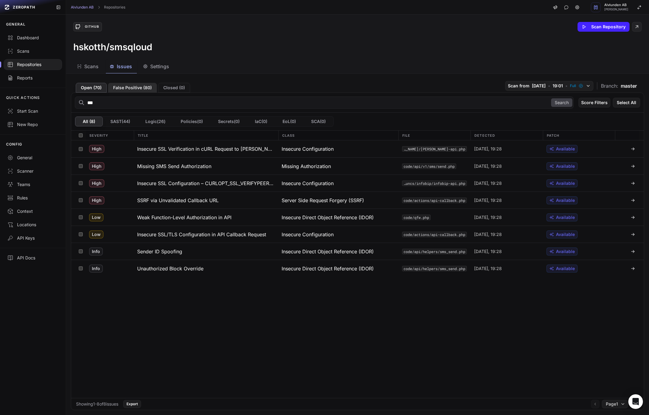
click at [124, 89] on button "False Positive ( 80 )" at bounding box center [132, 88] width 49 height 10
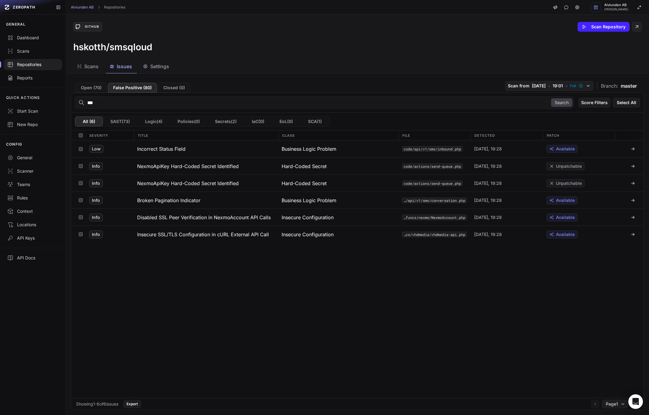
click at [113, 106] on input "***" at bounding box center [324, 102] width 499 height 12
click at [225, 118] on button "Secrets ( 2 )" at bounding box center [226, 122] width 37 height 10
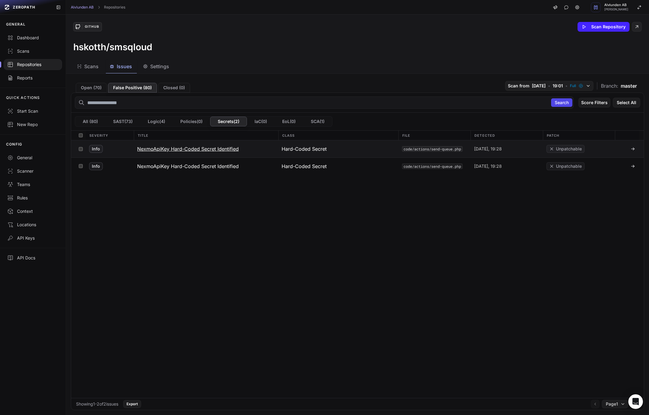
click at [174, 146] on h3 "NexmoApiKey Hard-Coded Secret Identified" at bounding box center [188, 148] width 102 height 7
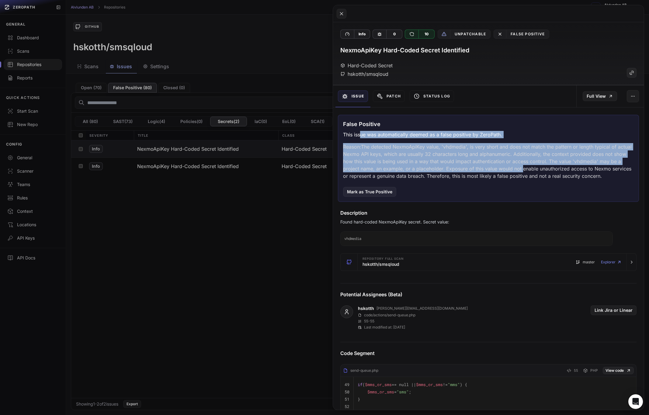
drag, startPoint x: 361, startPoint y: 133, endPoint x: 521, endPoint y: 167, distance: 162.8
click at [521, 167] on div "False Positive This issue was automatically deemed as a false positive by ZeroP…" at bounding box center [488, 158] width 301 height 87
click at [521, 167] on p "Reason: The detected NexmoApiKey value, 'vhdmedia', is very short and does not …" at bounding box center [488, 161] width 291 height 37
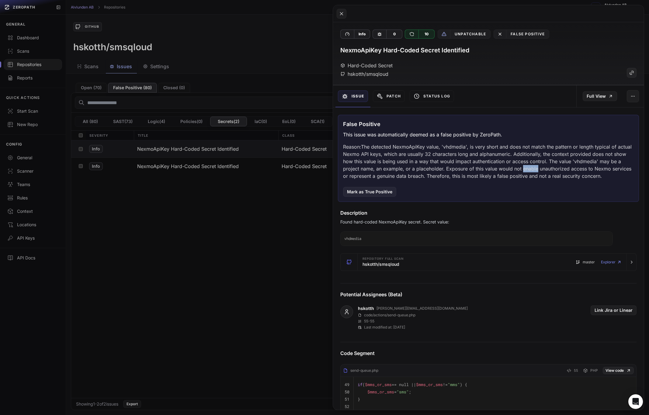
click at [521, 167] on p "Reason: The detected NexmoApiKey value, 'vhdmedia', is very short and does not …" at bounding box center [488, 161] width 291 height 37
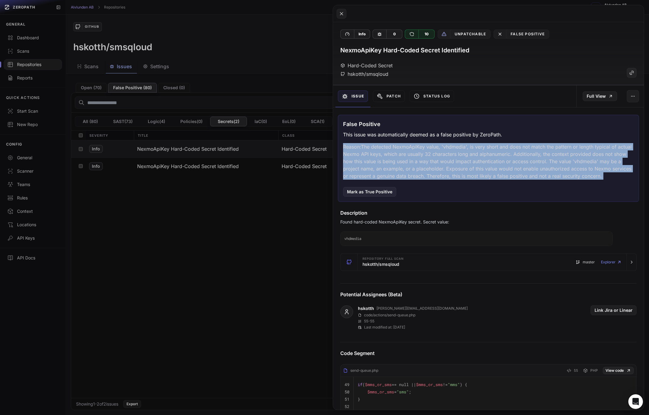
click at [521, 167] on p "Reason: The detected NexmoApiKey value, 'vhdmedia', is very short and does not …" at bounding box center [488, 161] width 291 height 37
click at [462, 160] on p "Reason: The detected NexmoApiKey value, 'vhdmedia', is very short and does not …" at bounding box center [488, 161] width 291 height 37
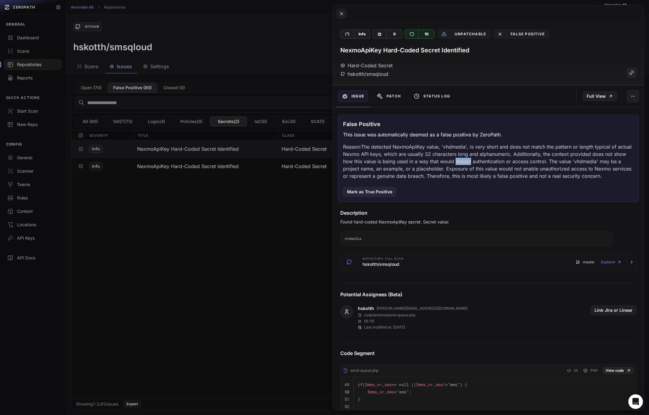
click at [462, 160] on p "Reason: The detected NexmoApiKey value, 'vhdmedia', is very short and does not …" at bounding box center [488, 161] width 291 height 37
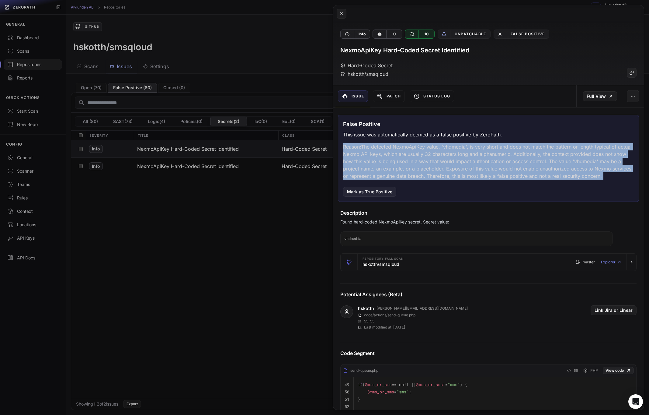
click at [462, 160] on p "Reason: The detected NexmoApiKey value, 'vhdmedia', is very short and does not …" at bounding box center [488, 161] width 291 height 37
click at [481, 157] on p "Reason: The detected NexmoApiKey value, 'vhdmedia', is very short and does not …" at bounding box center [488, 161] width 291 height 37
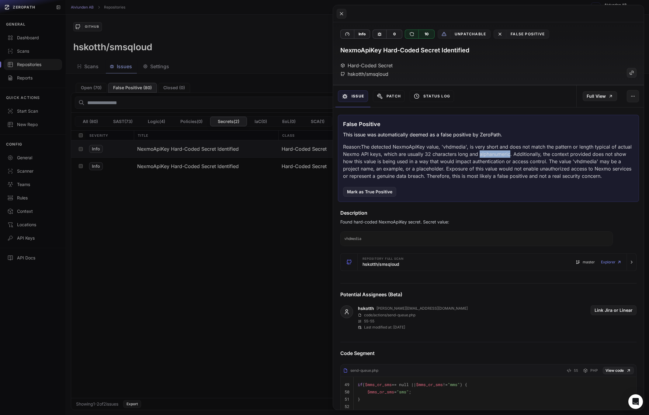
click at [481, 157] on p "Reason: The detected NexmoApiKey value, 'vhdmedia', is very short and does not …" at bounding box center [488, 161] width 291 height 37
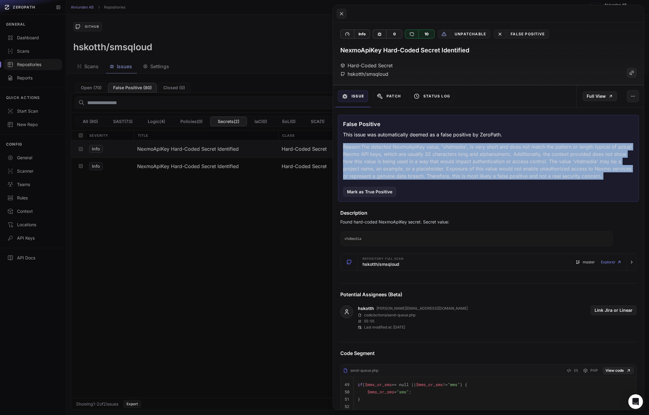
click at [481, 157] on p "Reason: The detected NexmoApiKey value, 'vhdmedia', is very short and does not …" at bounding box center [488, 161] width 291 height 37
click at [506, 159] on p "Reason: The detected NexmoApiKey value, 'vhdmedia', is very short and does not …" at bounding box center [488, 161] width 291 height 37
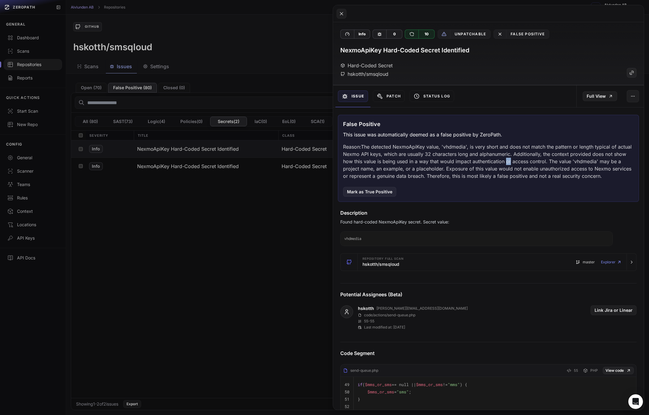
click at [506, 159] on p "Reason: The detected NexmoApiKey value, 'vhdmedia', is very short and does not …" at bounding box center [488, 161] width 291 height 37
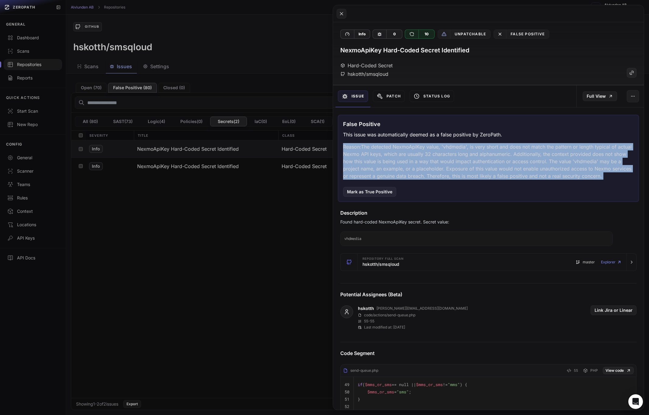
click at [506, 159] on p "Reason: The detected NexmoApiKey value, 'vhdmedia', is very short and does not …" at bounding box center [488, 161] width 291 height 37
click at [463, 159] on p "Reason: The detected NexmoApiKey value, 'vhdmedia', is very short and does not …" at bounding box center [488, 161] width 291 height 37
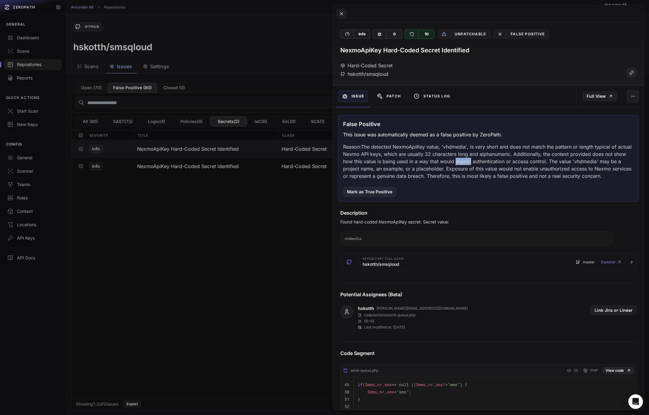
click at [463, 159] on p "Reason: The detected NexmoApiKey value, 'vhdmedia', is very short and does not …" at bounding box center [488, 161] width 291 height 37
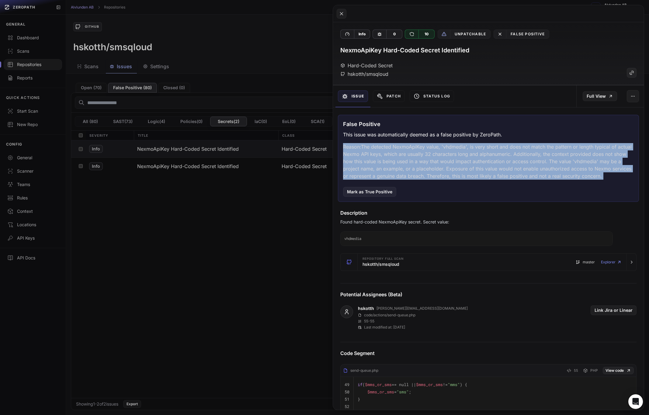
click at [463, 159] on p "Reason: The detected NexmoApiKey value, 'vhdmedia', is very short and does not …" at bounding box center [488, 161] width 291 height 37
click at [421, 156] on p "Reason: The detected NexmoApiKey value, 'vhdmedia', is very short and does not …" at bounding box center [488, 161] width 291 height 37
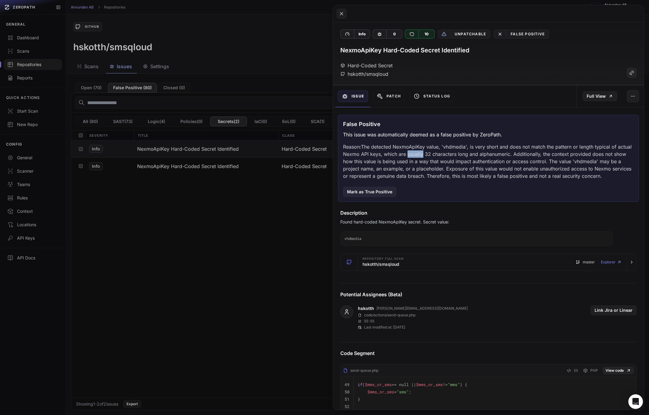
click at [421, 156] on p "Reason: The detected NexmoApiKey value, 'vhdmedia', is very short and does not …" at bounding box center [488, 161] width 291 height 37
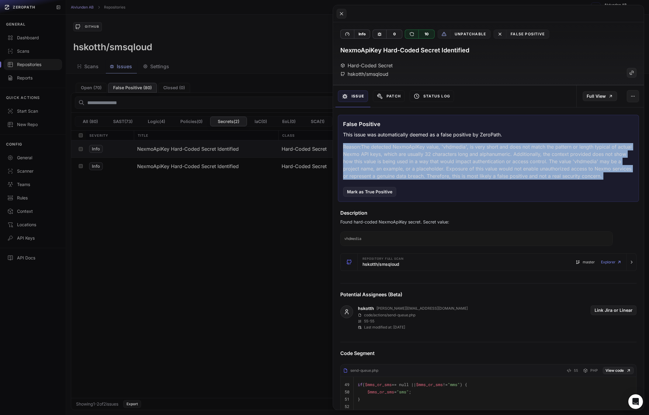
click at [421, 156] on p "Reason: The detected NexmoApiKey value, 'vhdmedia', is very short and does not …" at bounding box center [488, 161] width 291 height 37
click at [418, 158] on p "Reason: The detected NexmoApiKey value, 'vhdmedia', is very short and does not …" at bounding box center [488, 161] width 291 height 37
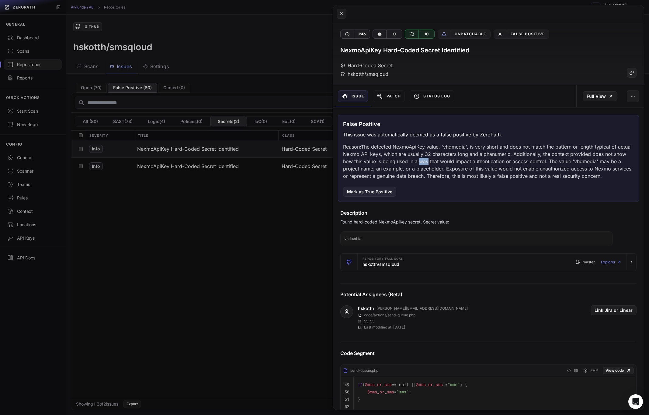
click at [418, 158] on p "Reason: The detected NexmoApiKey value, 'vhdmedia', is very short and does not …" at bounding box center [488, 161] width 291 height 37
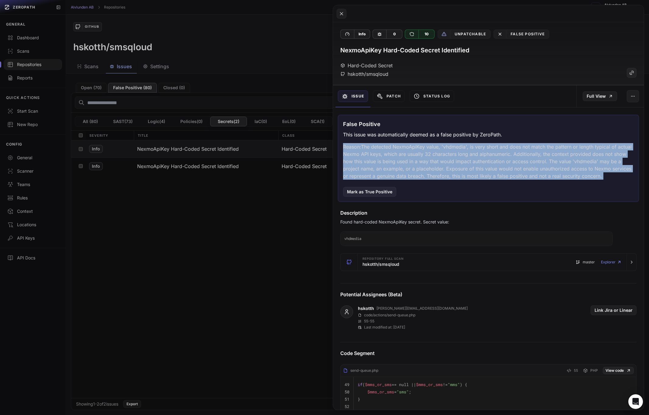
click at [418, 158] on p "Reason: The detected NexmoApiKey value, 'vhdmedia', is very short and does not …" at bounding box center [488, 161] width 291 height 37
click at [452, 159] on p "Reason: The detected NexmoApiKey value, 'vhdmedia', is very short and does not …" at bounding box center [488, 161] width 291 height 37
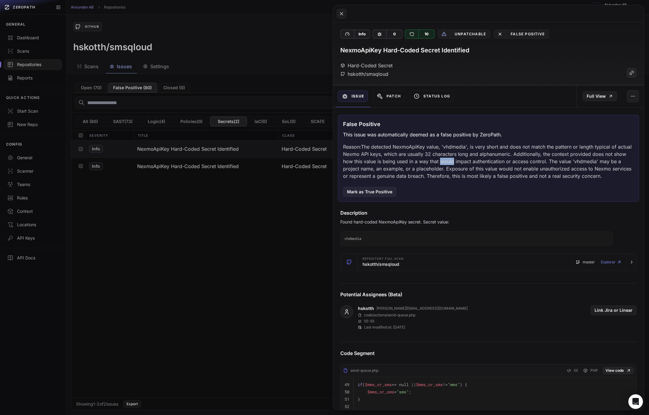
click at [452, 159] on p "Reason: The detected NexmoApiKey value, 'vhdmedia', is very short and does not …" at bounding box center [488, 161] width 291 height 37
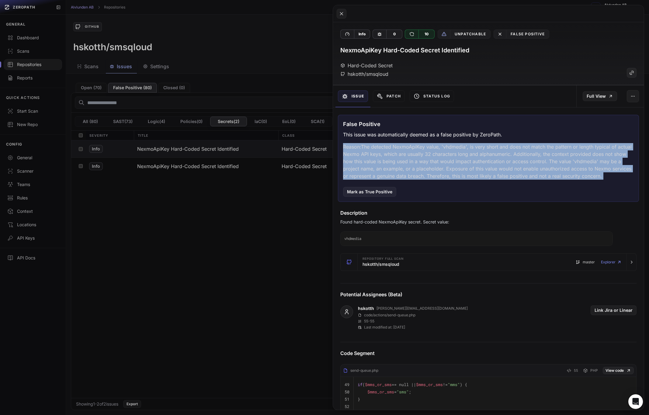
click at [452, 159] on p "Reason: The detected NexmoApiKey value, 'vhdmedia', is very short and does not …" at bounding box center [488, 161] width 291 height 37
click at [483, 161] on p "Reason: The detected NexmoApiKey value, 'vhdmedia', is very short and does not …" at bounding box center [488, 161] width 291 height 37
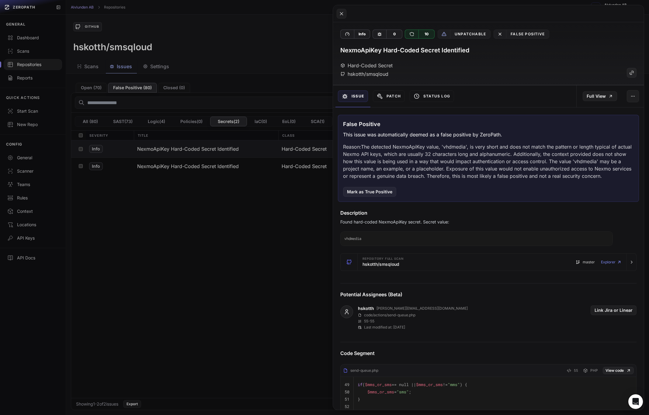
click at [234, 218] on button at bounding box center [324, 207] width 649 height 415
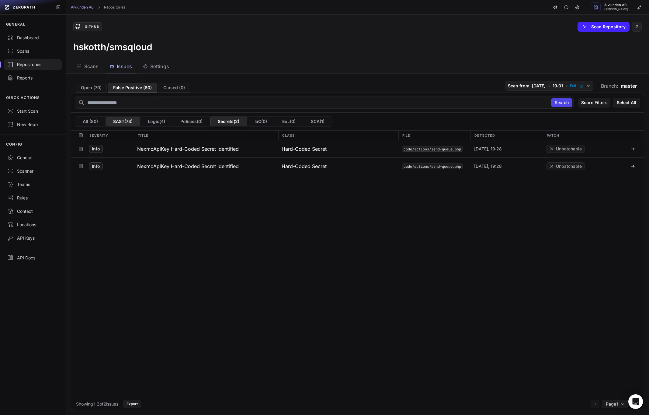
click at [128, 120] on button "SAST ( 73 )" at bounding box center [123, 122] width 35 height 10
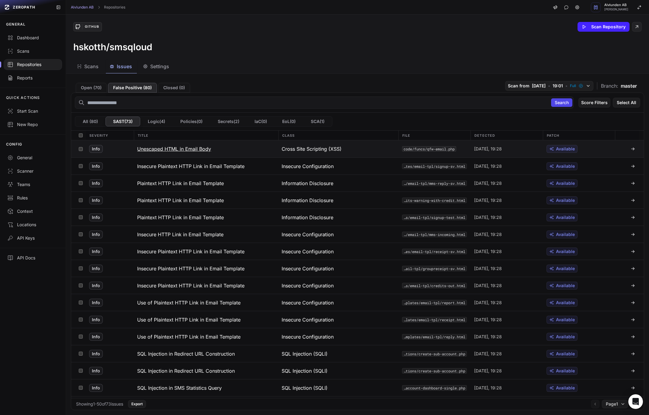
click at [201, 150] on h3 "Unescaped HTML in Email Body" at bounding box center [174, 148] width 74 height 7
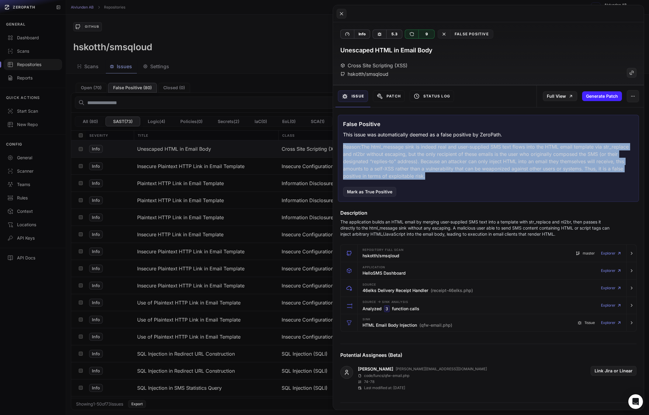
drag, startPoint x: 437, startPoint y: 176, endPoint x: 429, endPoint y: 141, distance: 36.8
click at [429, 141] on div "False Positive This issue was automatically deemed as a false positive by ZeroP…" at bounding box center [488, 158] width 301 height 87
drag, startPoint x: 415, startPoint y: 142, endPoint x: 438, endPoint y: 172, distance: 38.0
click at [438, 172] on div "False Positive This issue was automatically deemed as a false positive by ZeroP…" at bounding box center [488, 158] width 301 height 87
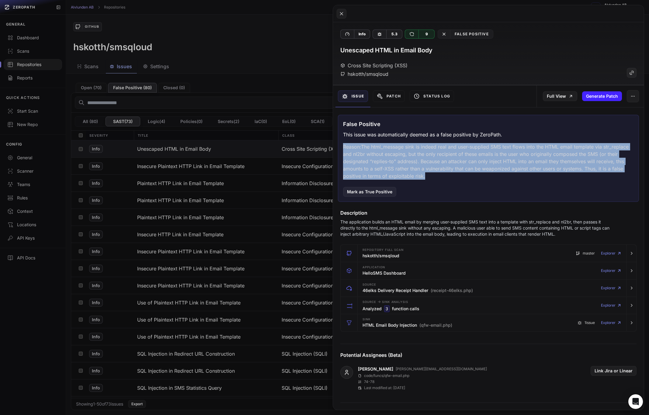
click at [438, 172] on p "Reason: The html_message sink is indeed real and user-supplied SMS text flows i…" at bounding box center [488, 161] width 291 height 37
drag, startPoint x: 439, startPoint y: 175, endPoint x: 420, endPoint y: 142, distance: 38.5
click at [420, 142] on div "False Positive This issue was automatically deemed as a false positive by ZeroP…" at bounding box center [488, 158] width 301 height 87
drag, startPoint x: 400, startPoint y: 142, endPoint x: 437, endPoint y: 171, distance: 47.0
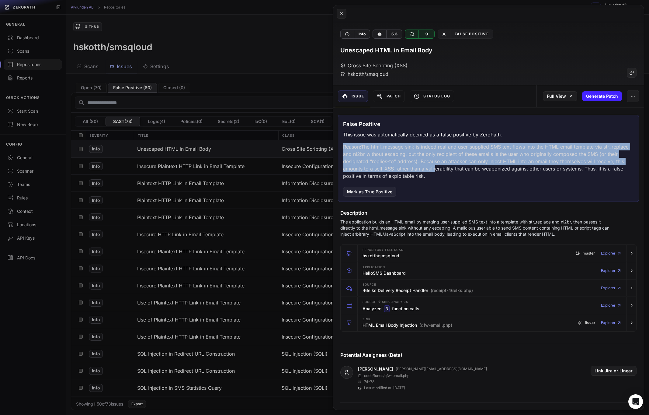
click at [437, 171] on div "False Positive This issue was automatically deemed as a false positive by ZeroP…" at bounding box center [488, 158] width 301 height 87
drag, startPoint x: 437, startPoint y: 171, endPoint x: 450, endPoint y: 171, distance: 13.1
click at [437, 171] on p "Reason: The html_message sink is indeed real and user-supplied SMS text flows i…" at bounding box center [488, 161] width 291 height 37
drag, startPoint x: 452, startPoint y: 171, endPoint x: 413, endPoint y: 147, distance: 46.3
click at [413, 148] on p "Reason: The html_message sink is indeed real and user-supplied SMS text flows i…" at bounding box center [488, 161] width 291 height 37
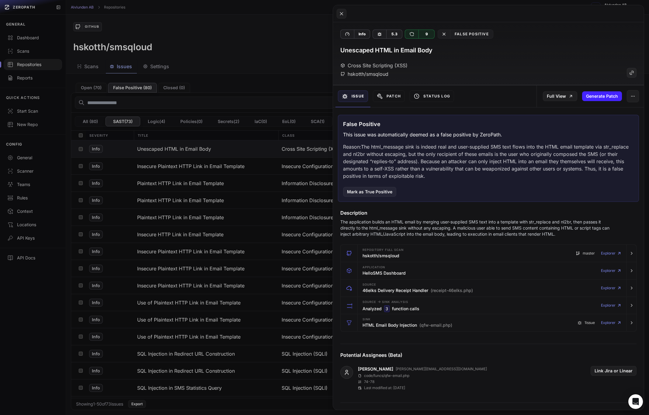
click at [413, 147] on p "Reason: The html_message sink is indeed real and user-supplied SMS text flows i…" at bounding box center [488, 161] width 291 height 37
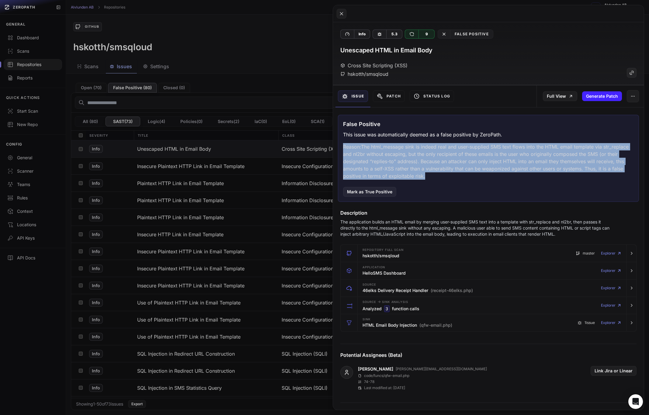
drag, startPoint x: 392, startPoint y: 142, endPoint x: 450, endPoint y: 181, distance: 69.8
click at [450, 181] on div "False Positive This issue was automatically deemed as a false positive by ZeroP…" at bounding box center [488, 158] width 301 height 87
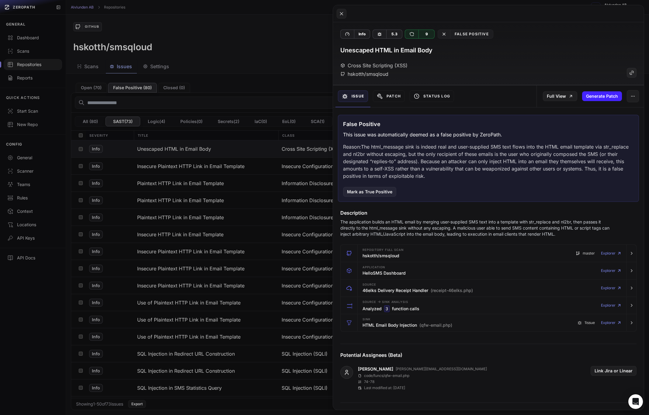
drag, startPoint x: 450, startPoint y: 181, endPoint x: 452, endPoint y: 176, distance: 6.1
click at [450, 181] on div "False Positive This issue was automatically deemed as a false positive by ZeroP…" at bounding box center [488, 158] width 301 height 87
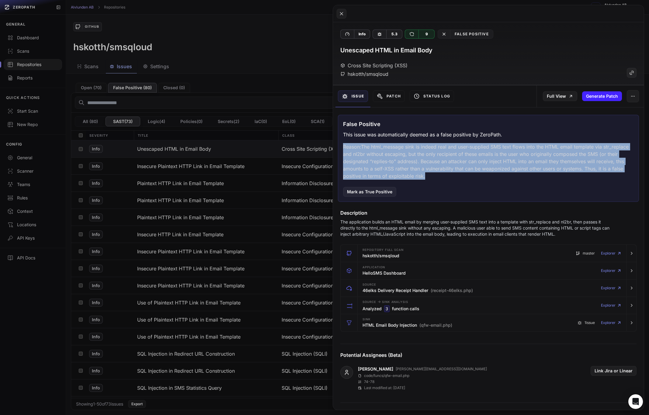
drag, startPoint x: 452, startPoint y: 176, endPoint x: 423, endPoint y: 143, distance: 43.8
click at [423, 143] on div "False Positive This issue was automatically deemed as a false positive by ZeroP…" at bounding box center [488, 158] width 301 height 87
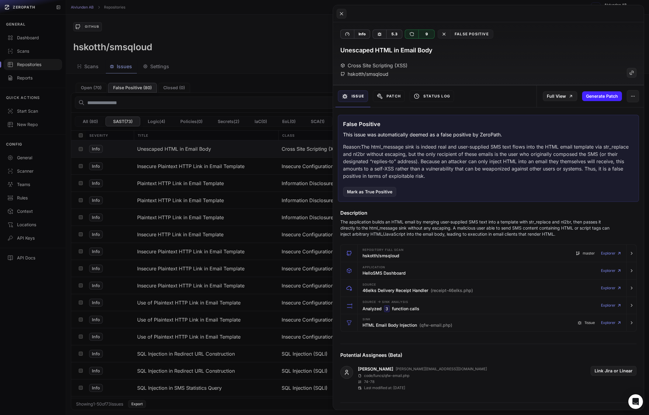
click at [423, 143] on div "False Positive This issue was automatically deemed as a false positive by ZeroP…" at bounding box center [488, 158] width 301 height 87
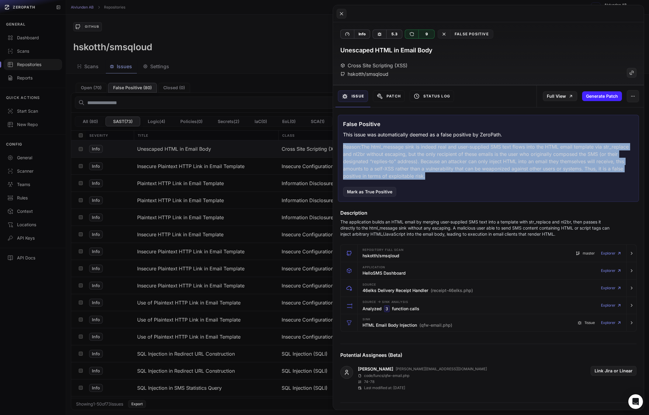
drag, startPoint x: 388, startPoint y: 142, endPoint x: 459, endPoint y: 175, distance: 77.9
click at [459, 175] on div "False Positive This issue was automatically deemed as a false positive by ZeroP…" at bounding box center [488, 158] width 301 height 87
click at [459, 175] on p "Reason: The html_message sink is indeed real and user-supplied SMS text flows i…" at bounding box center [488, 161] width 291 height 37
drag, startPoint x: 466, startPoint y: 176, endPoint x: 425, endPoint y: 139, distance: 55.2
click at [425, 139] on div "False Positive This issue was automatically deemed as a false positive by ZeroP…" at bounding box center [488, 158] width 301 height 87
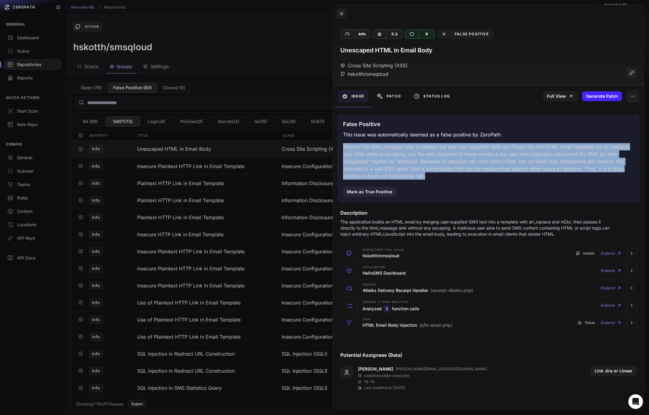
click at [425, 139] on div "False Positive This issue was automatically deemed as a false positive by ZeroP…" at bounding box center [488, 158] width 301 height 87
drag, startPoint x: 406, startPoint y: 139, endPoint x: 453, endPoint y: 177, distance: 61.3
click at [453, 177] on div "False Positive This issue was automatically deemed as a false positive by ZeroP…" at bounding box center [488, 158] width 301 height 87
click at [453, 177] on p "Reason: The html_message sink is indeed real and user-supplied SMS text flows i…" at bounding box center [488, 161] width 291 height 37
drag, startPoint x: 468, startPoint y: 177, endPoint x: 426, endPoint y: 143, distance: 53.6
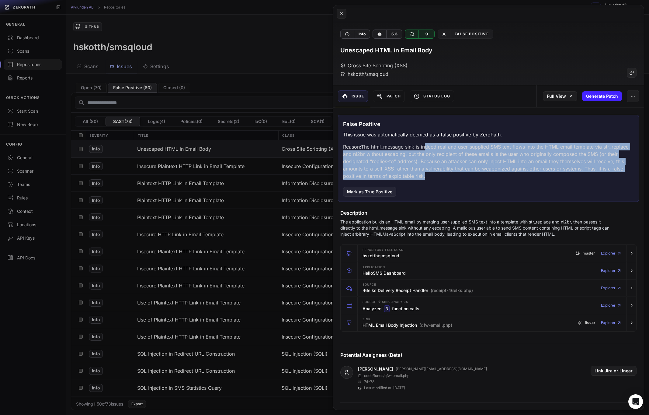
click at [426, 143] on p "Reason: The html_message sink is indeed real and user-supplied SMS text flows i…" at bounding box center [488, 161] width 291 height 37
drag, startPoint x: 413, startPoint y: 141, endPoint x: 457, endPoint y: 179, distance: 58.1
click at [457, 179] on div "False Positive This issue was automatically deemed as a false positive by ZeroP…" at bounding box center [488, 158] width 301 height 87
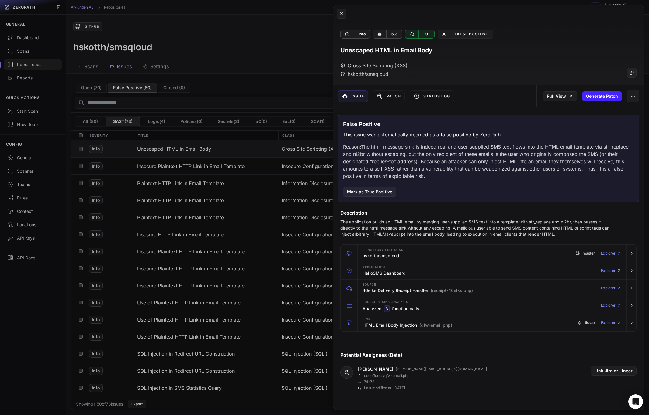
drag, startPoint x: 457, startPoint y: 179, endPoint x: 470, endPoint y: 179, distance: 13.4
click at [457, 179] on p "Reason: The html_message sink is indeed real and user-supplied SMS text flows i…" at bounding box center [488, 161] width 291 height 37
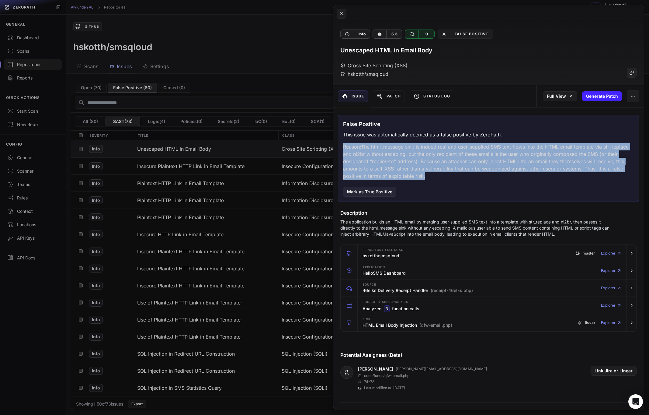
drag, startPoint x: 470, startPoint y: 179, endPoint x: 421, endPoint y: 140, distance: 63.1
click at [421, 140] on div "False Positive This issue was automatically deemed as a false positive by ZeroP…" at bounding box center [488, 158] width 301 height 87
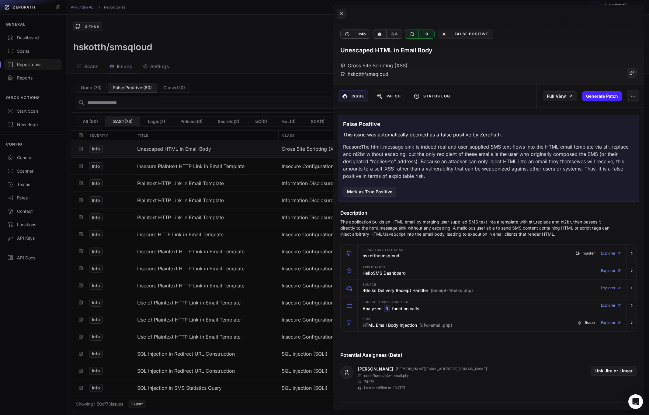
click at [251, 80] on button at bounding box center [324, 207] width 649 height 415
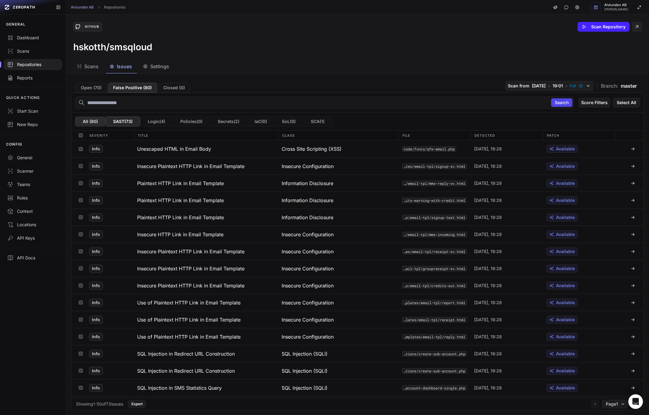
click at [82, 121] on button "All ( 80 )" at bounding box center [90, 122] width 30 height 10
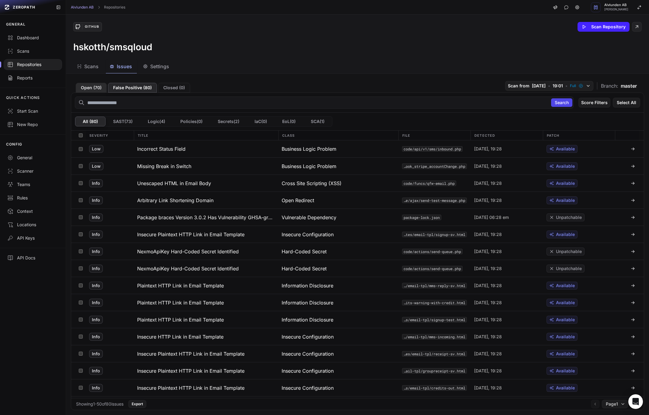
click at [88, 85] on button "Open ( 70 )" at bounding box center [91, 88] width 31 height 10
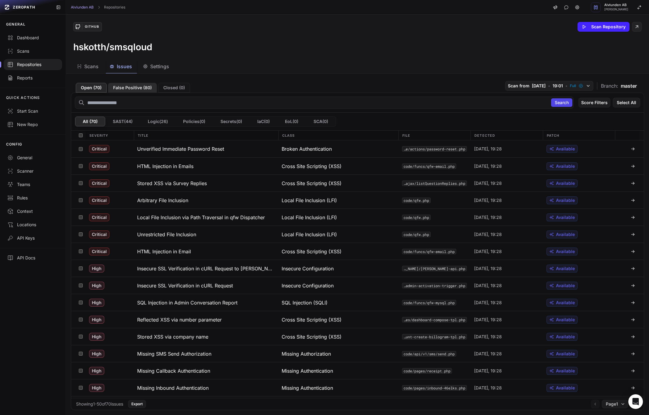
click at [124, 85] on button "False Positive ( 80 )" at bounding box center [132, 88] width 49 height 10
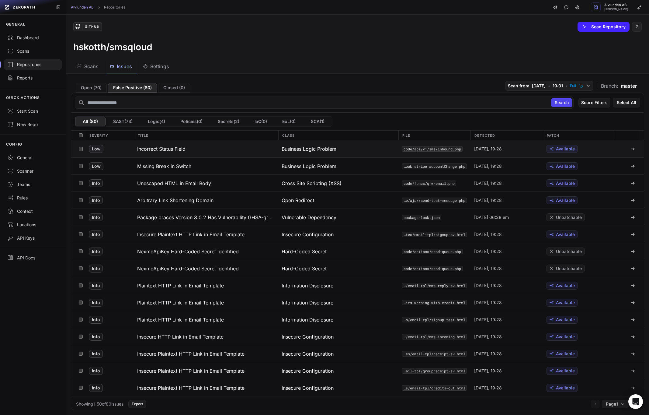
click at [157, 150] on h3 "Incorrect Status Field" at bounding box center [161, 148] width 48 height 7
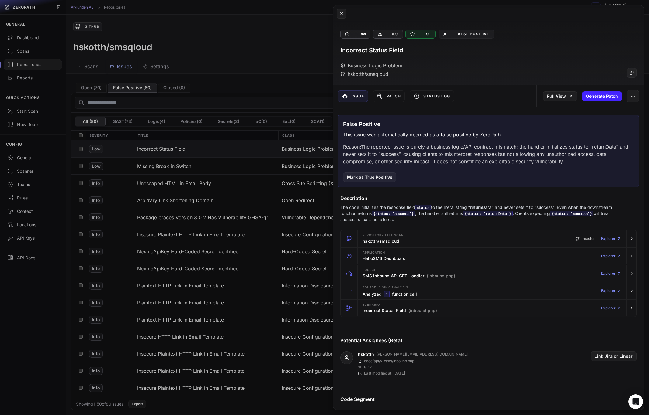
click at [157, 149] on button at bounding box center [324, 207] width 649 height 415
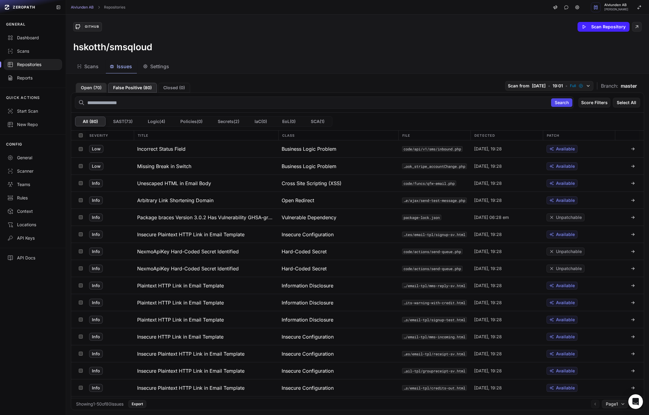
click at [87, 87] on button "Open ( 70 )" at bounding box center [91, 88] width 31 height 10
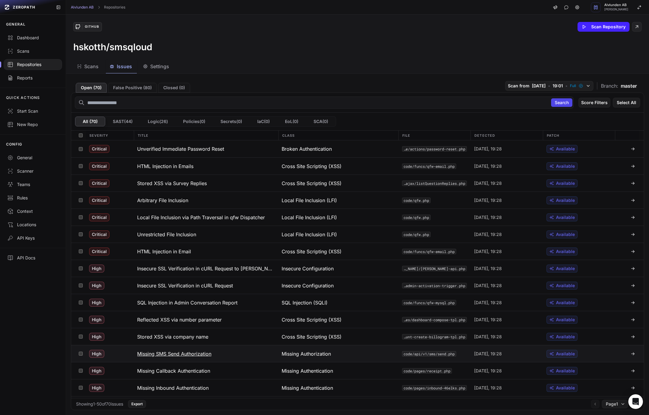
scroll to position [12, 0]
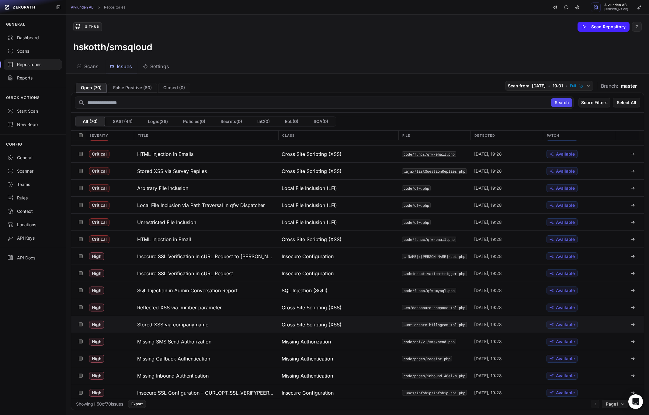
click at [180, 324] on h3 "Stored XSS via company name" at bounding box center [172, 324] width 71 height 7
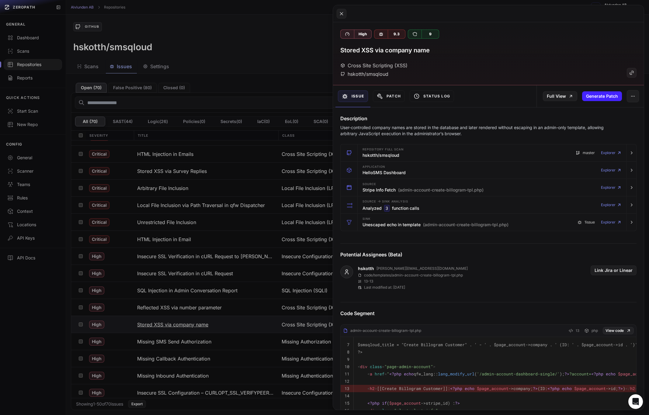
click at [180, 324] on button at bounding box center [324, 207] width 649 height 415
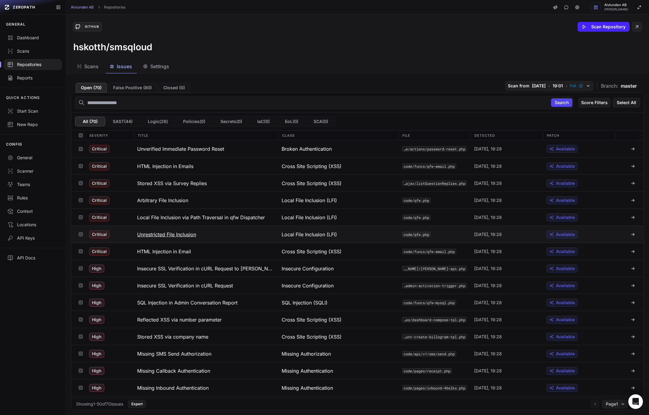
click at [168, 233] on h3 "Unrestricted File Inclusion" at bounding box center [166, 234] width 59 height 7
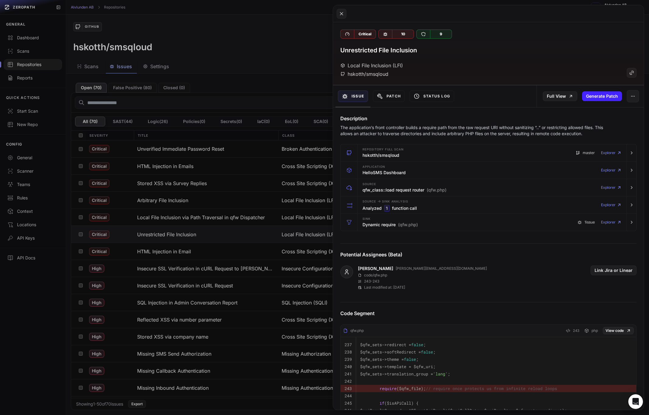
scroll to position [72, 0]
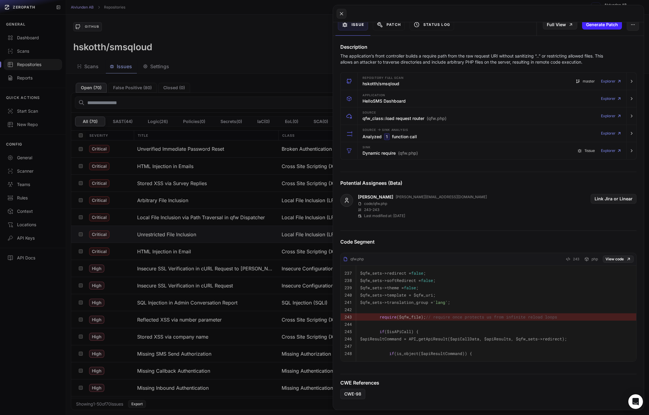
click at [248, 295] on button at bounding box center [324, 207] width 649 height 415
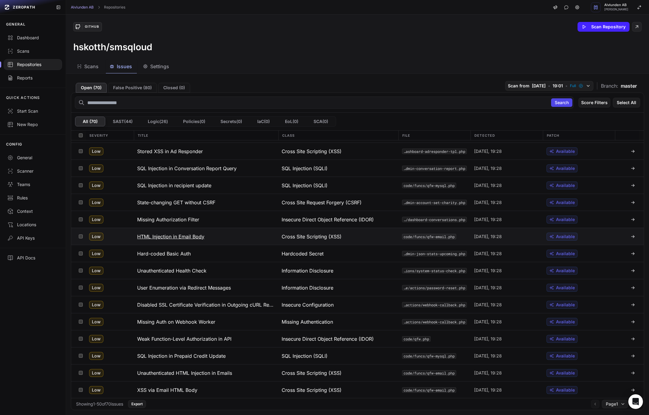
scroll to position [443, 0]
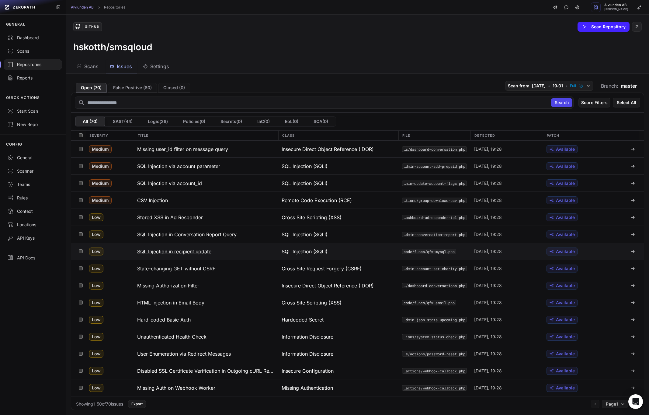
click at [184, 254] on h3 "SQL Injection in recipient update" at bounding box center [174, 251] width 74 height 7
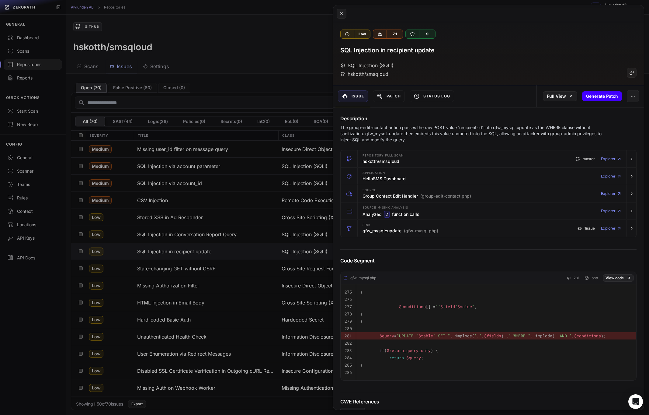
click at [604, 91] on body "ZEROPATH GENERAL Dashboard Scans Repositories Reports QUICK ACTIONS Start Scan …" at bounding box center [324, 207] width 649 height 415
click at [600, 98] on button "Generate Patch" at bounding box center [602, 96] width 40 height 10
click at [243, 327] on button at bounding box center [324, 207] width 649 height 415
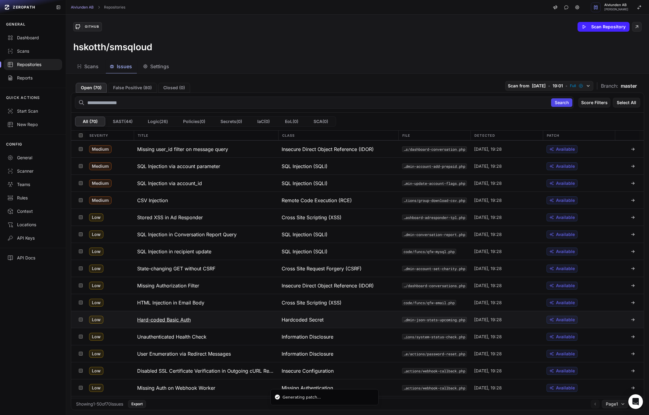
click at [221, 323] on button "Hard-coded Basic Auth" at bounding box center [206, 319] width 145 height 17
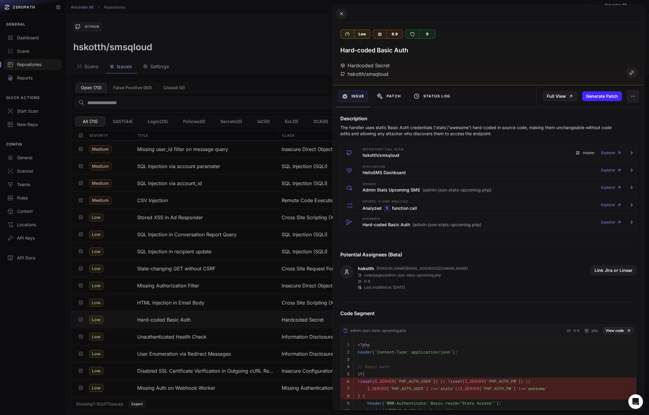
click at [262, 97] on button at bounding box center [324, 207] width 649 height 415
